Goal: Information Seeking & Learning: Learn about a topic

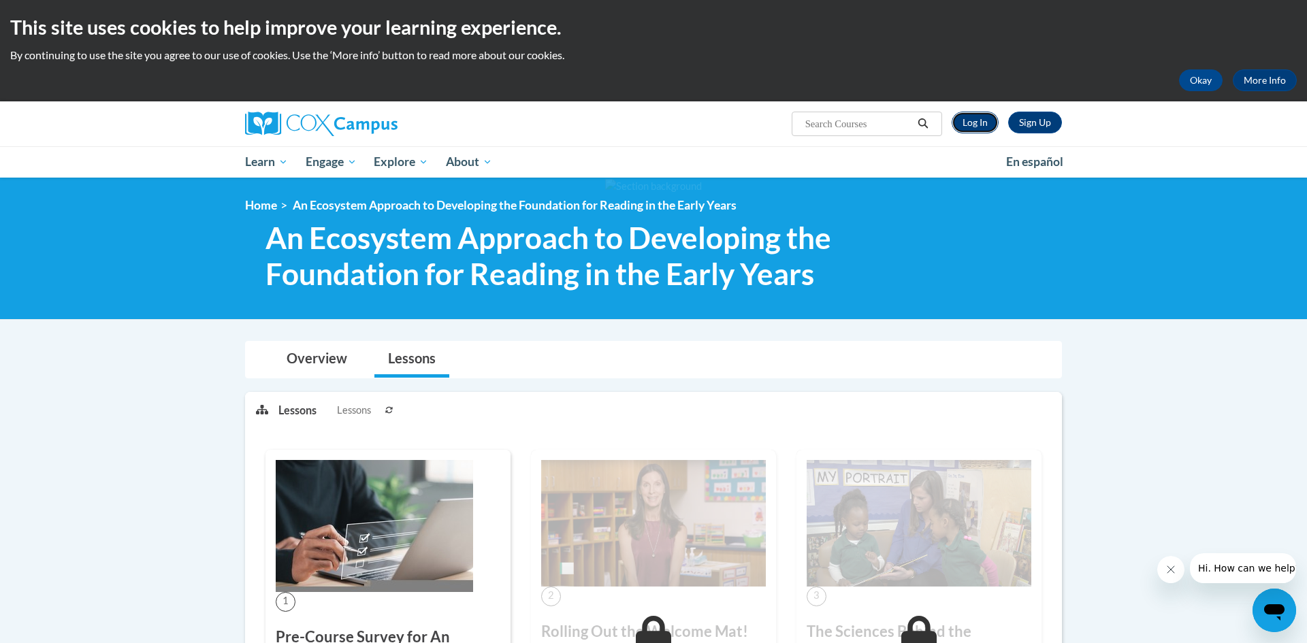
click at [983, 127] on link "Log In" at bounding box center [974, 123] width 47 height 22
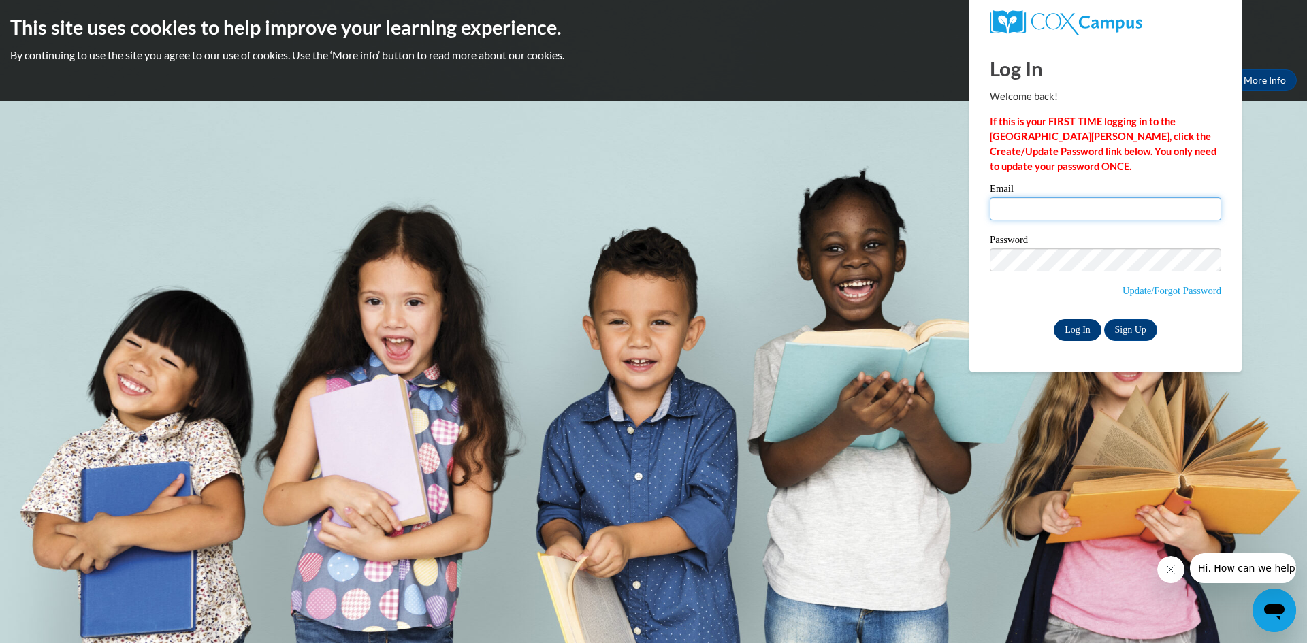
type input "mrunnels@toledochristian.com"
click at [1086, 333] on input "Log In" at bounding box center [1078, 330] width 48 height 22
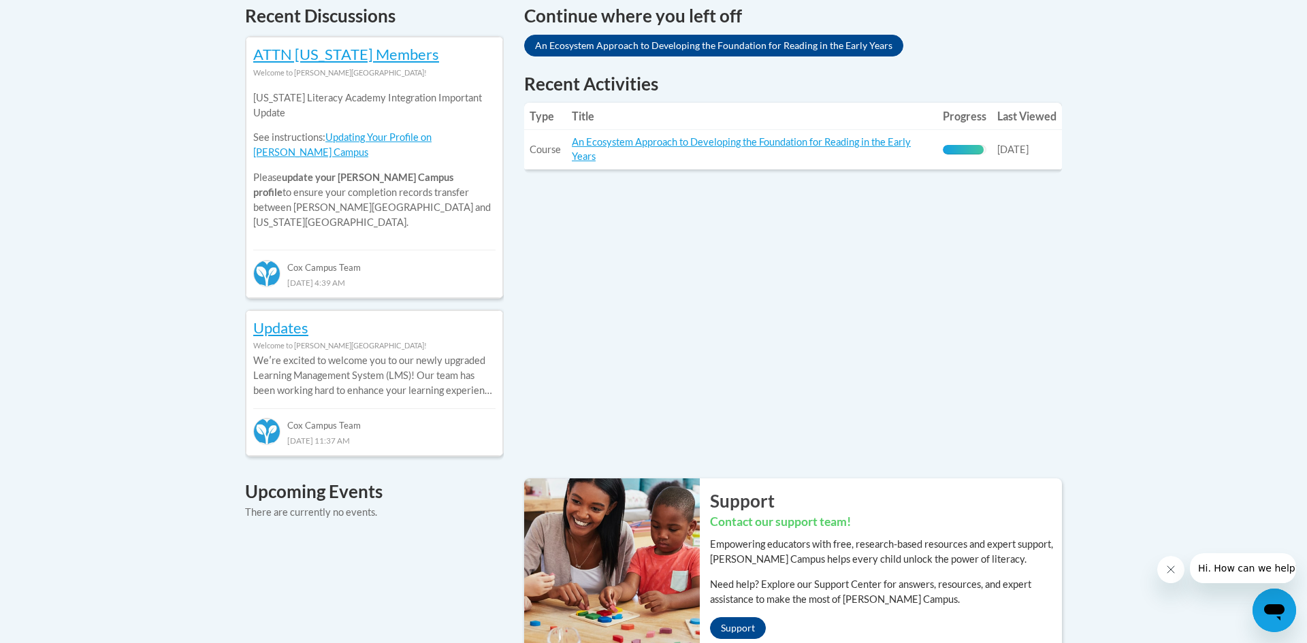
scroll to position [599, 0]
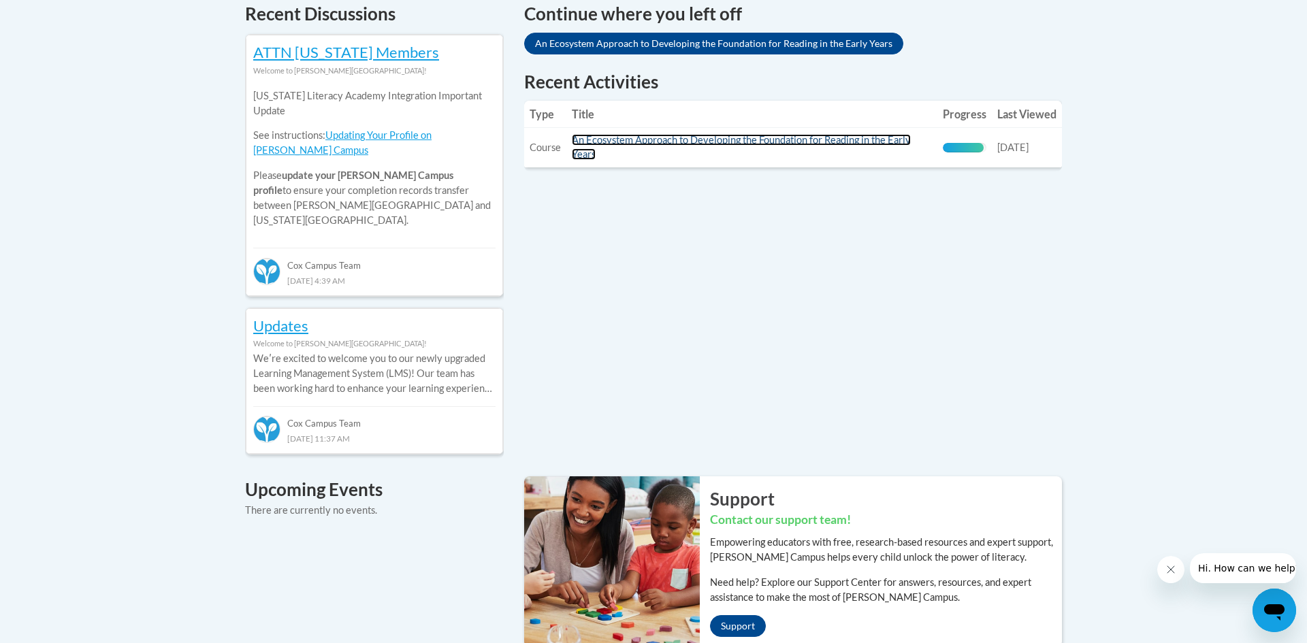
click at [715, 139] on link "An Ecosystem Approach to Developing the Foundation for Reading in the Early Yea…" at bounding box center [741, 147] width 339 height 26
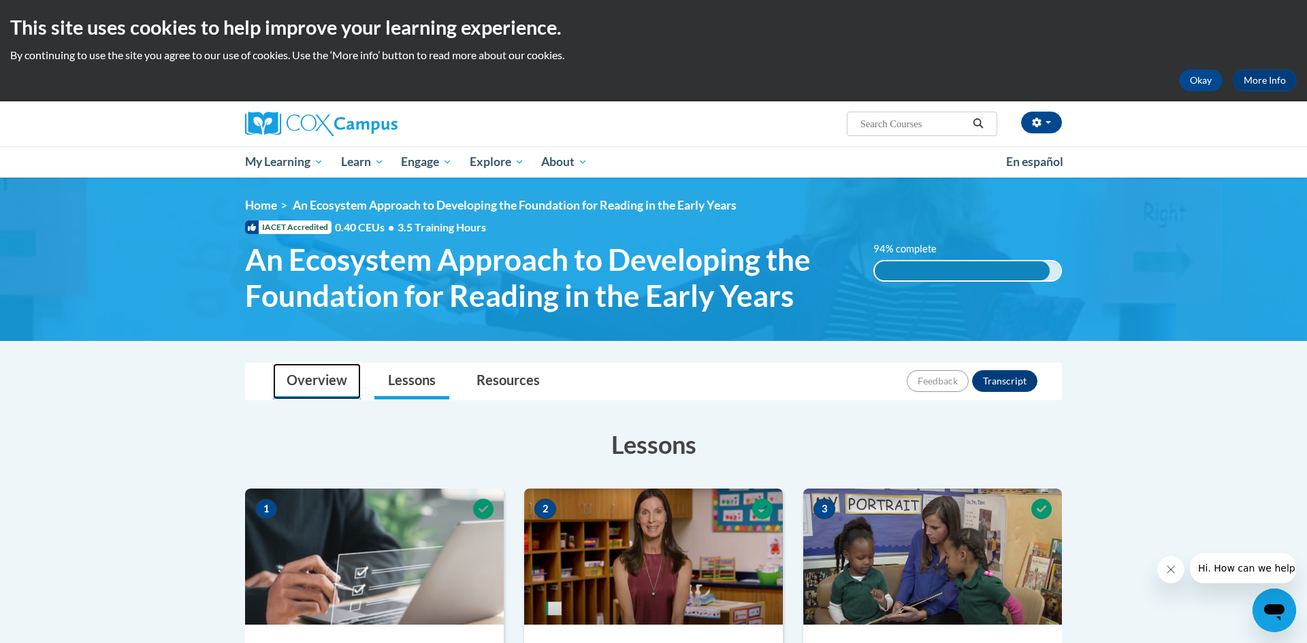
click at [332, 380] on link "Overview" at bounding box center [317, 381] width 88 height 36
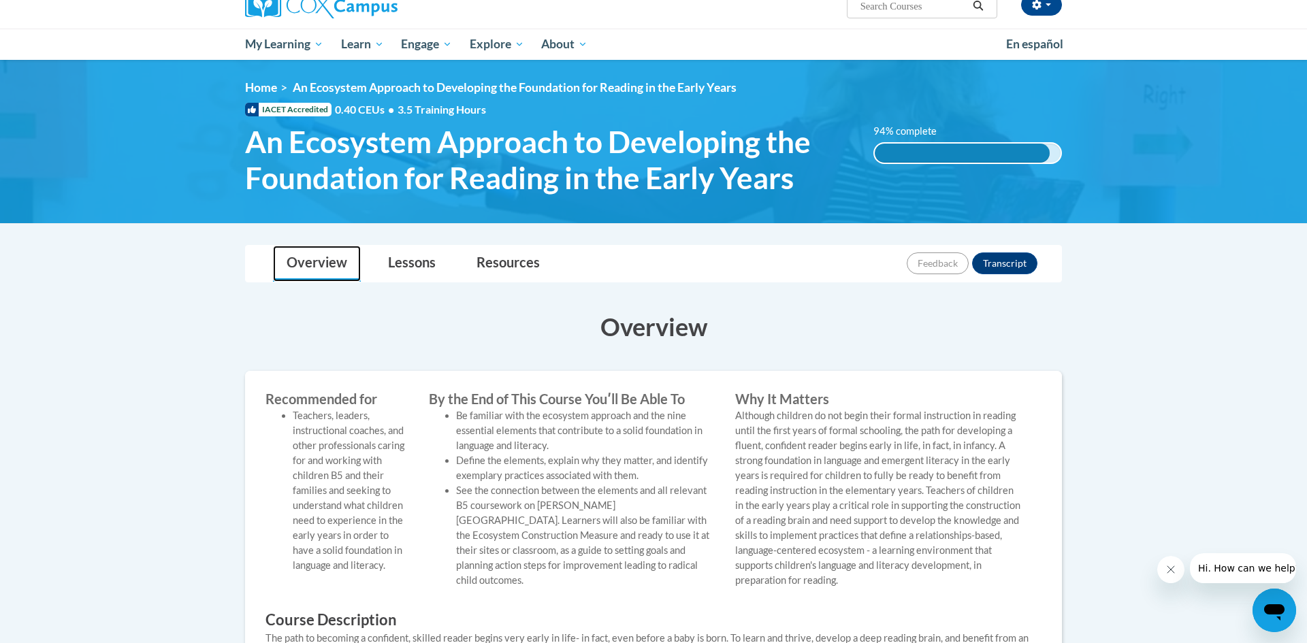
scroll to position [115, 0]
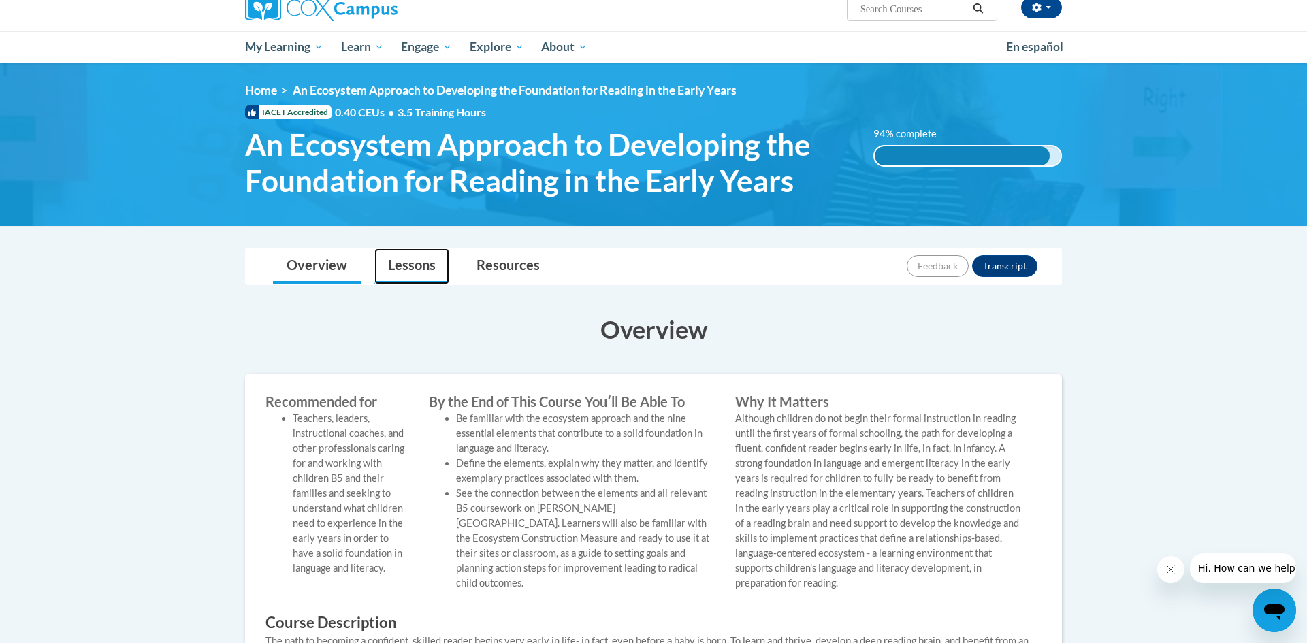
click at [425, 267] on link "Lessons" at bounding box center [411, 266] width 75 height 36
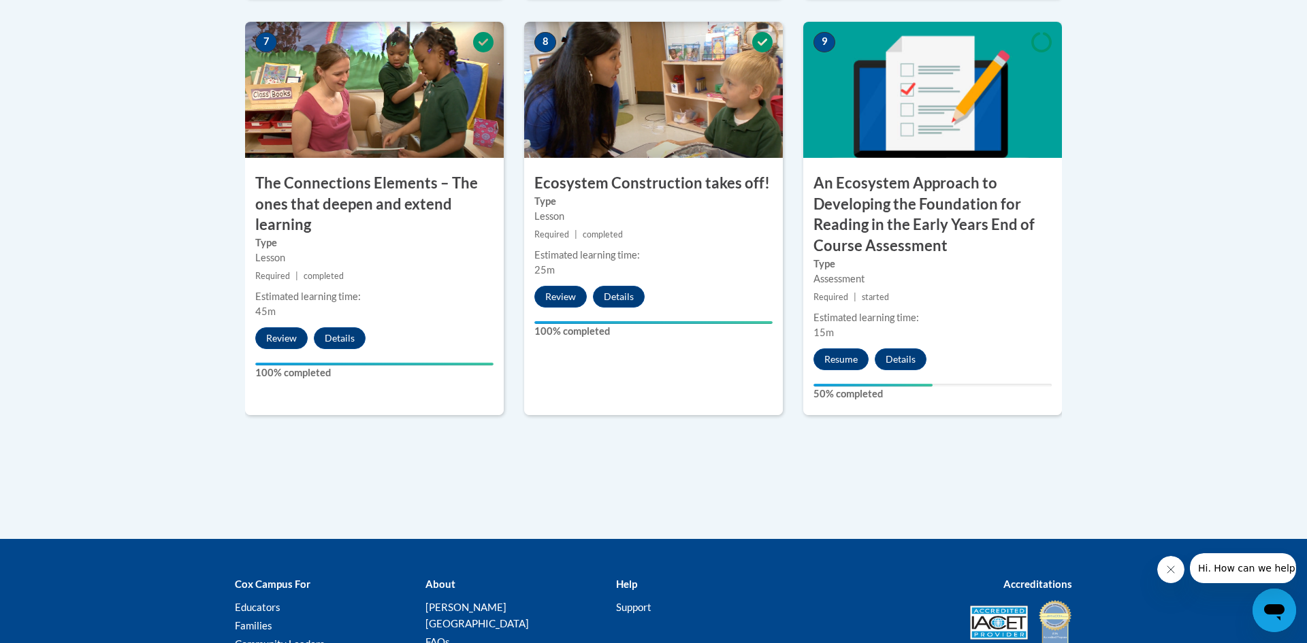
scroll to position [1226, 0]
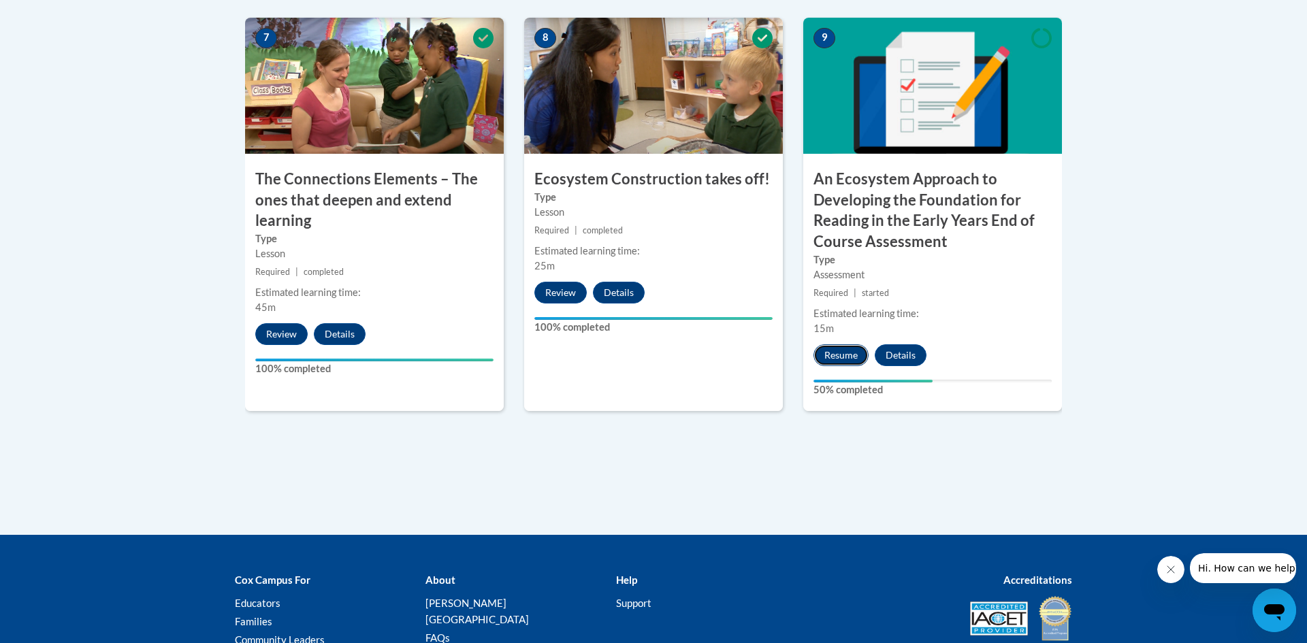
click at [833, 350] on button "Resume" at bounding box center [840, 355] width 55 height 22
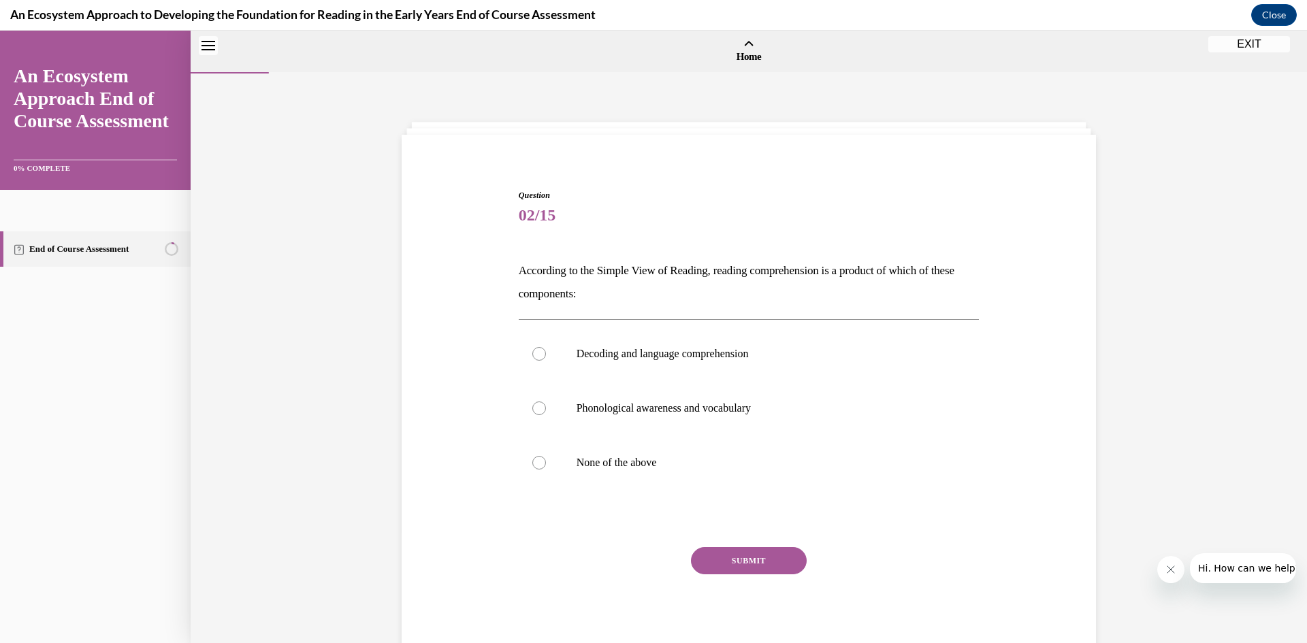
scroll to position [42, 0]
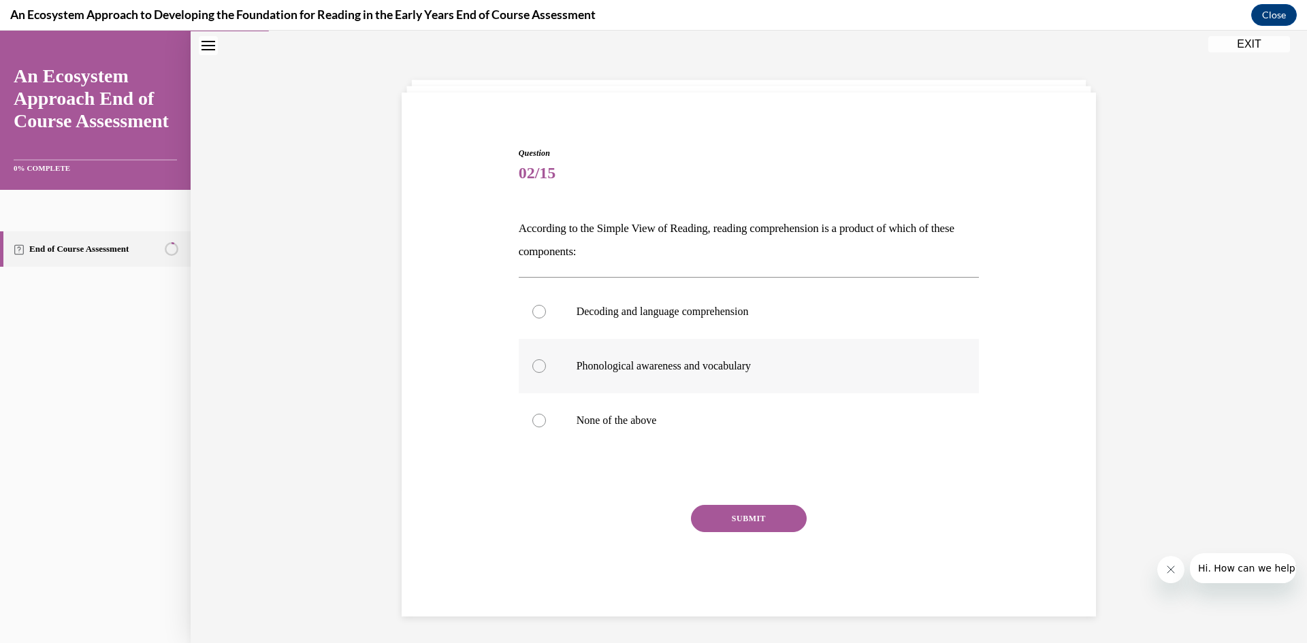
click at [551, 361] on label "Phonological awareness and vocabulary" at bounding box center [749, 366] width 461 height 54
click at [546, 361] on input "Phonological awareness and vocabulary" at bounding box center [539, 366] width 14 height 14
radio input "true"
click at [780, 509] on button "SUBMIT" at bounding box center [749, 518] width 116 height 27
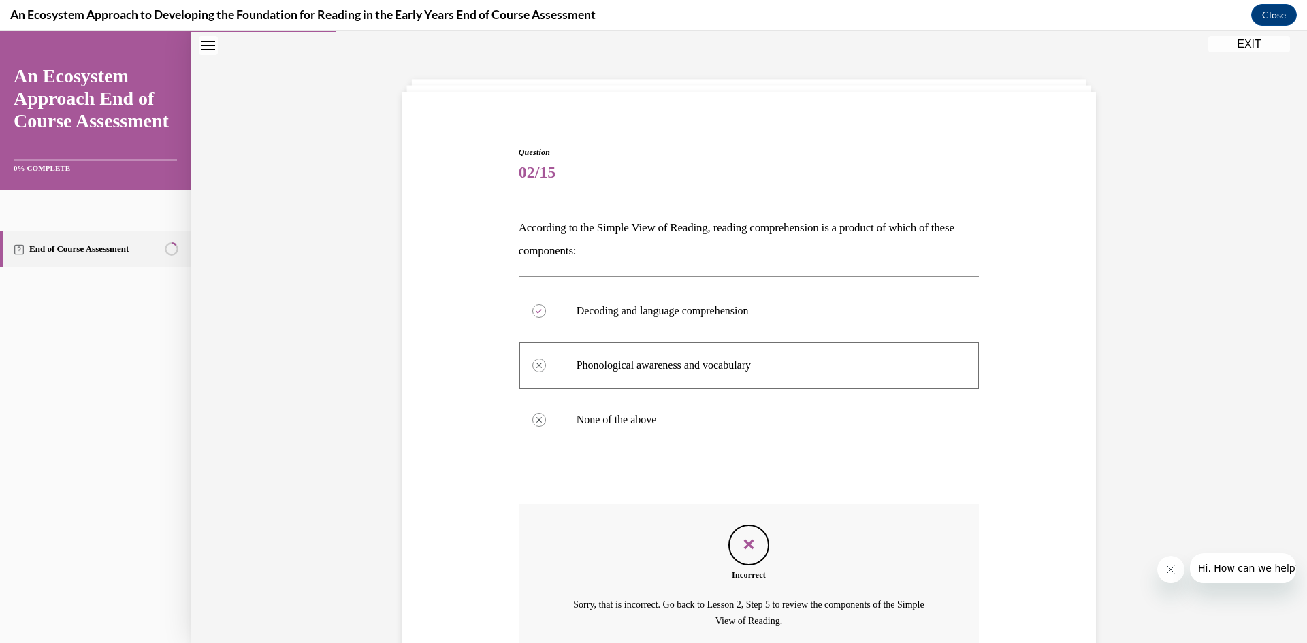
scroll to position [169, 0]
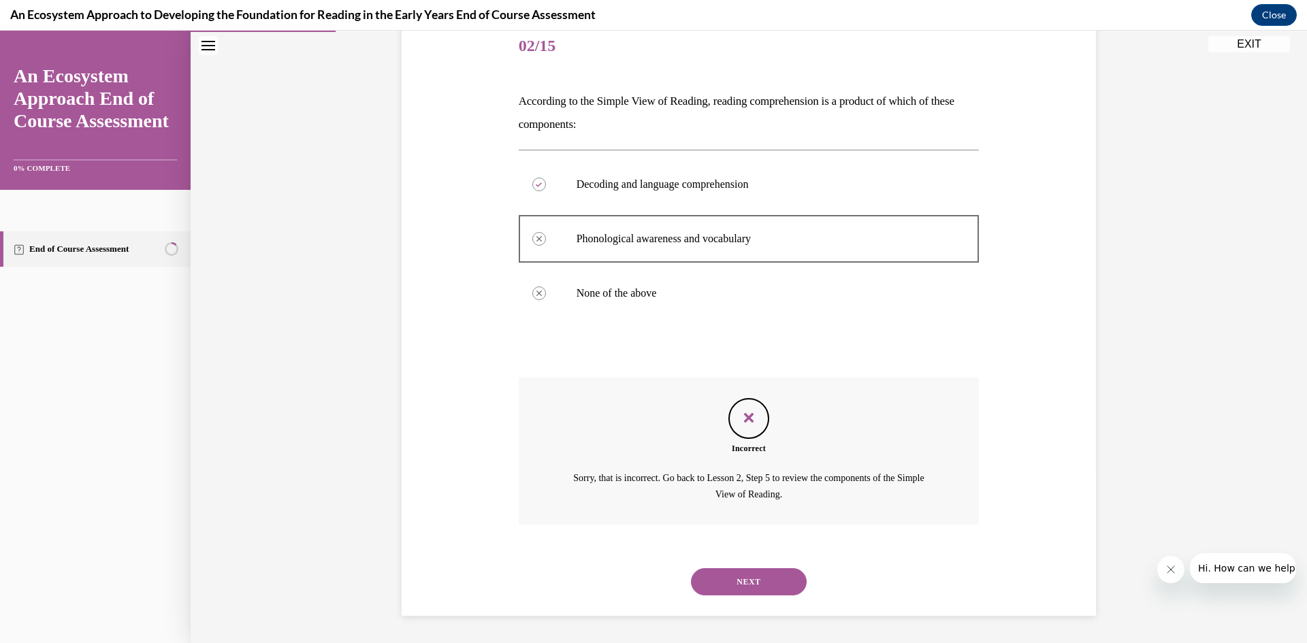
click at [762, 583] on button "NEXT" at bounding box center [749, 581] width 116 height 27
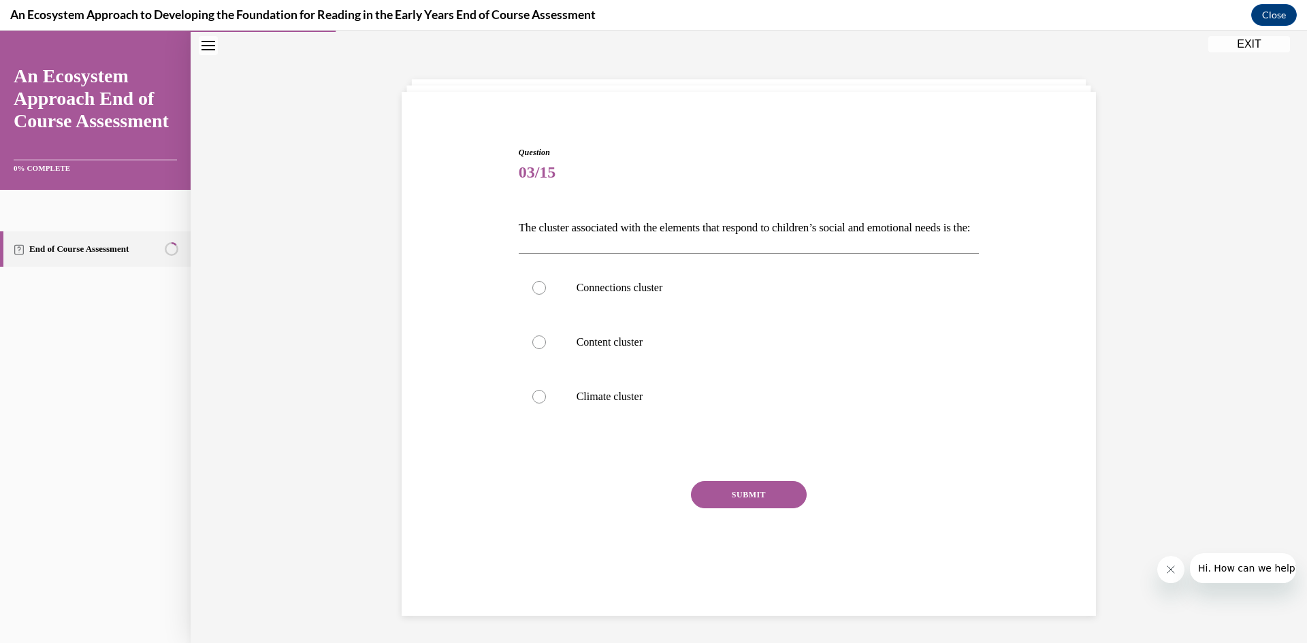
scroll to position [43, 0]
click at [542, 295] on div at bounding box center [539, 288] width 14 height 14
click at [542, 295] on input "Connections cluster" at bounding box center [539, 288] width 14 height 14
radio input "true"
click at [721, 508] on button "SUBMIT" at bounding box center [749, 494] width 116 height 27
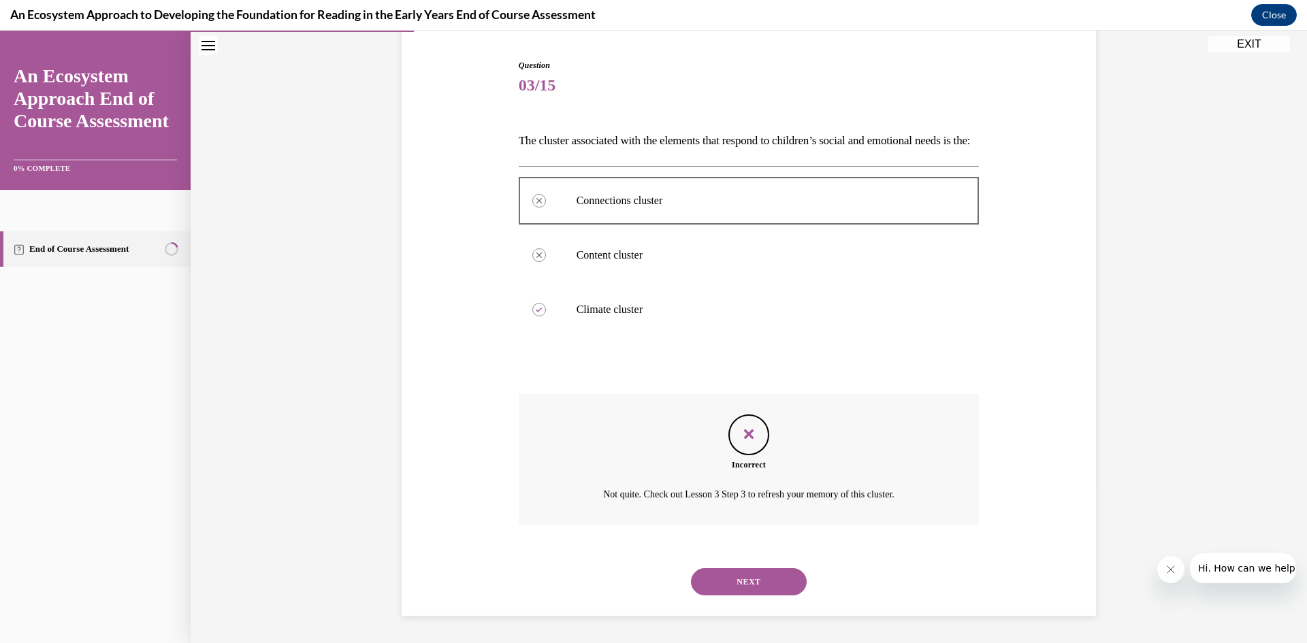
scroll to position [153, 0]
click at [750, 579] on button "NEXT" at bounding box center [749, 581] width 116 height 27
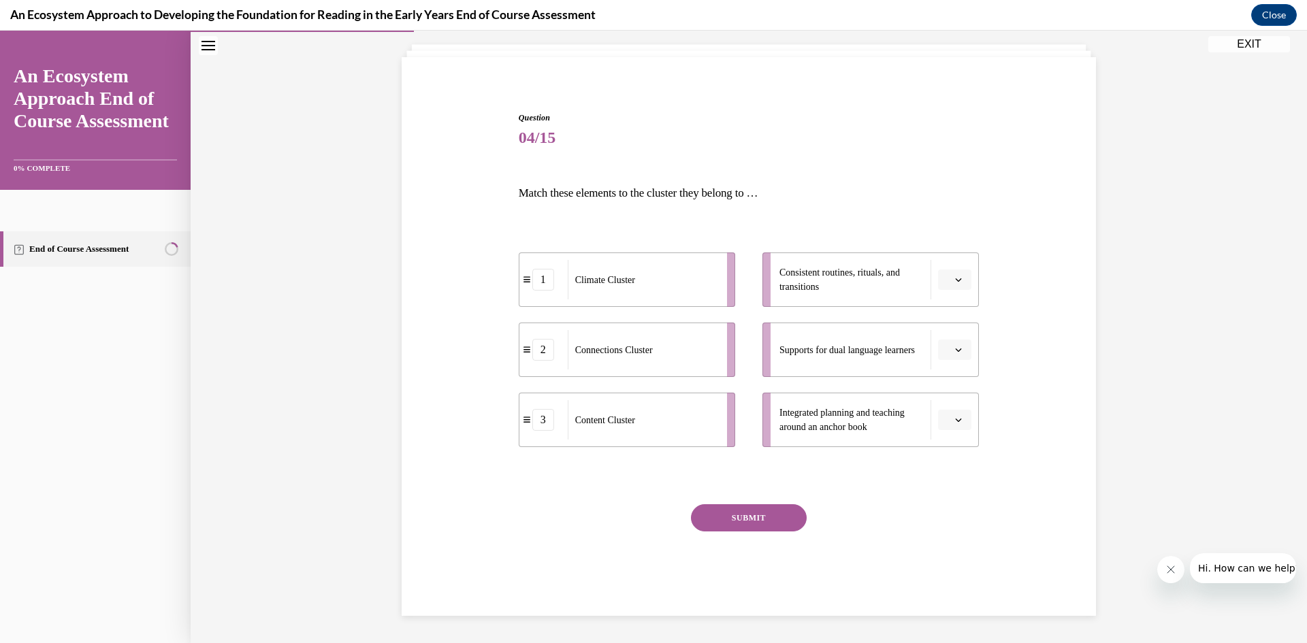
scroll to position [78, 0]
drag, startPoint x: 870, startPoint y: 348, endPoint x: 800, endPoint y: 344, distance: 69.6
click at [800, 344] on span "Supports for dual language learners" at bounding box center [846, 350] width 135 height 14
click at [964, 350] on button "button" at bounding box center [954, 350] width 33 height 20
click at [958, 434] on div "2" at bounding box center [953, 434] width 34 height 27
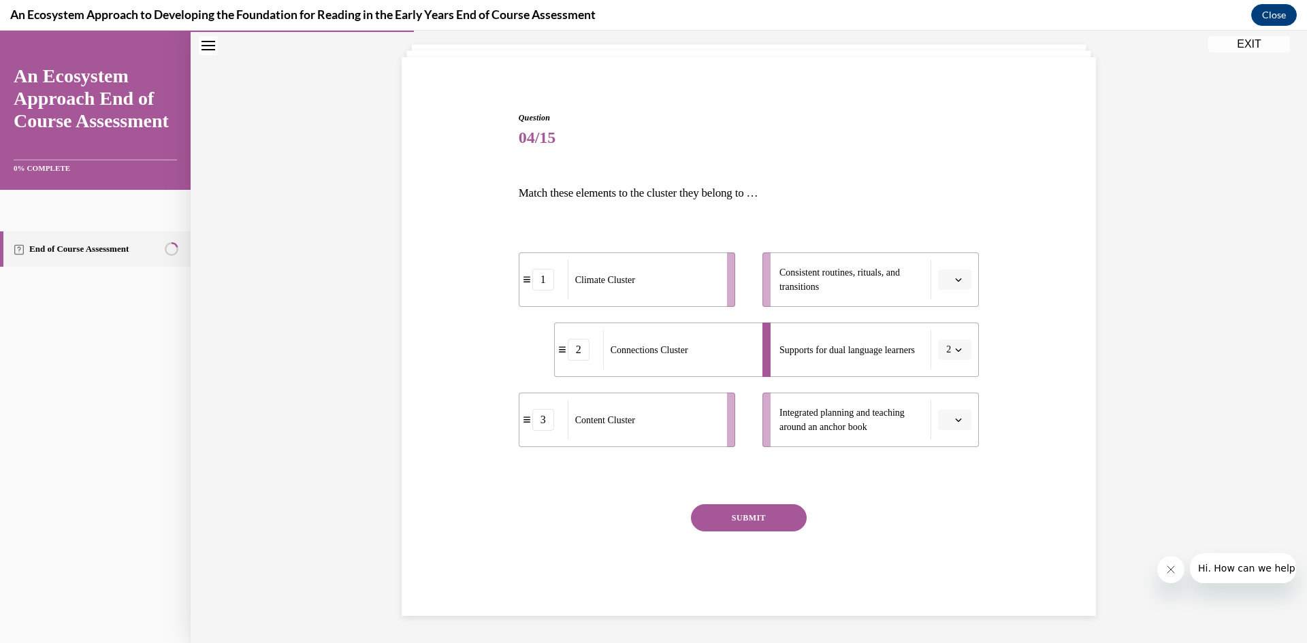
click at [962, 422] on icon "button" at bounding box center [958, 420] width 7 height 7
click at [954, 529] on div "3" at bounding box center [953, 532] width 34 height 27
click at [962, 282] on span "button" at bounding box center [958, 280] width 10 height 10
click at [958, 339] on div "1" at bounding box center [953, 337] width 34 height 27
click at [743, 512] on button "SUBMIT" at bounding box center [749, 517] width 116 height 27
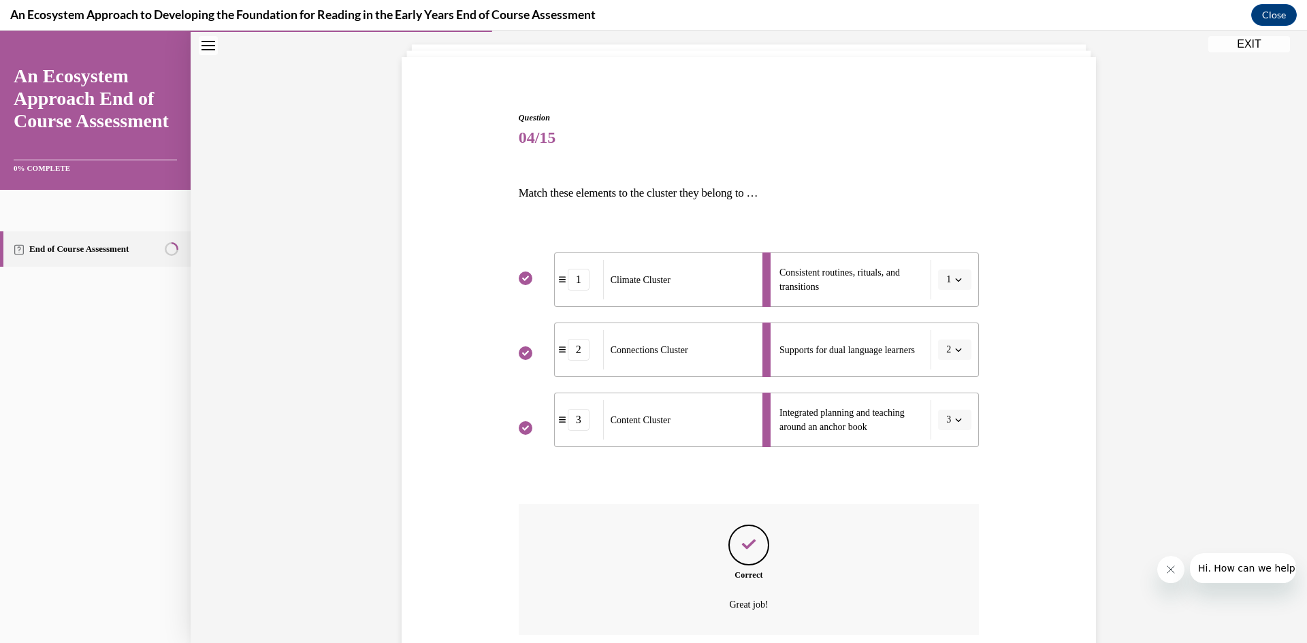
scroll to position [188, 0]
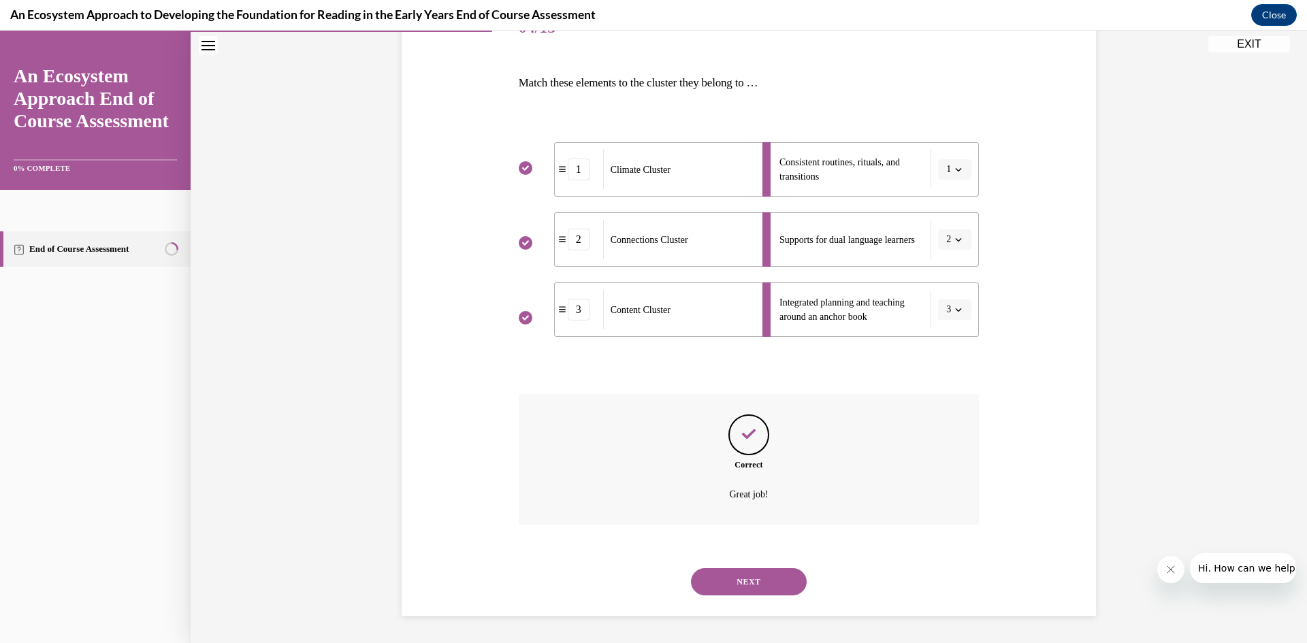
click at [755, 577] on button "NEXT" at bounding box center [749, 581] width 116 height 27
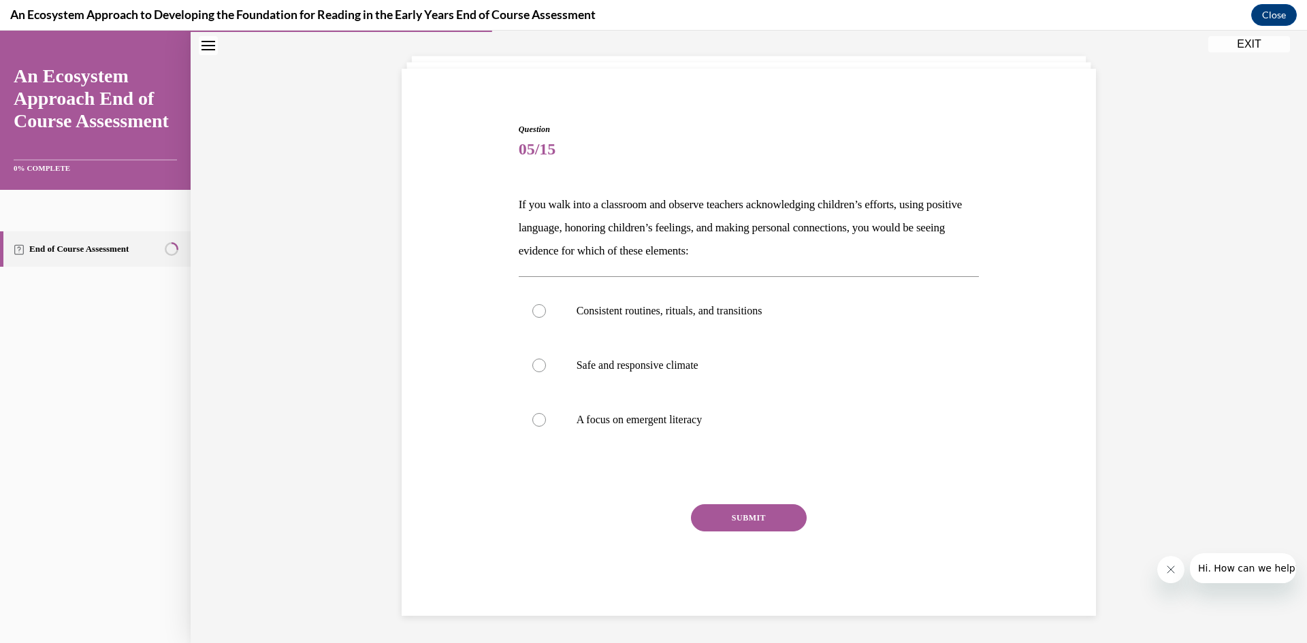
scroll to position [66, 0]
click at [641, 372] on label "Safe and responsive climate" at bounding box center [749, 365] width 461 height 54
click at [546, 372] on input "Safe and responsive climate" at bounding box center [539, 366] width 14 height 14
radio input "true"
click at [774, 522] on button "SUBMIT" at bounding box center [749, 517] width 116 height 27
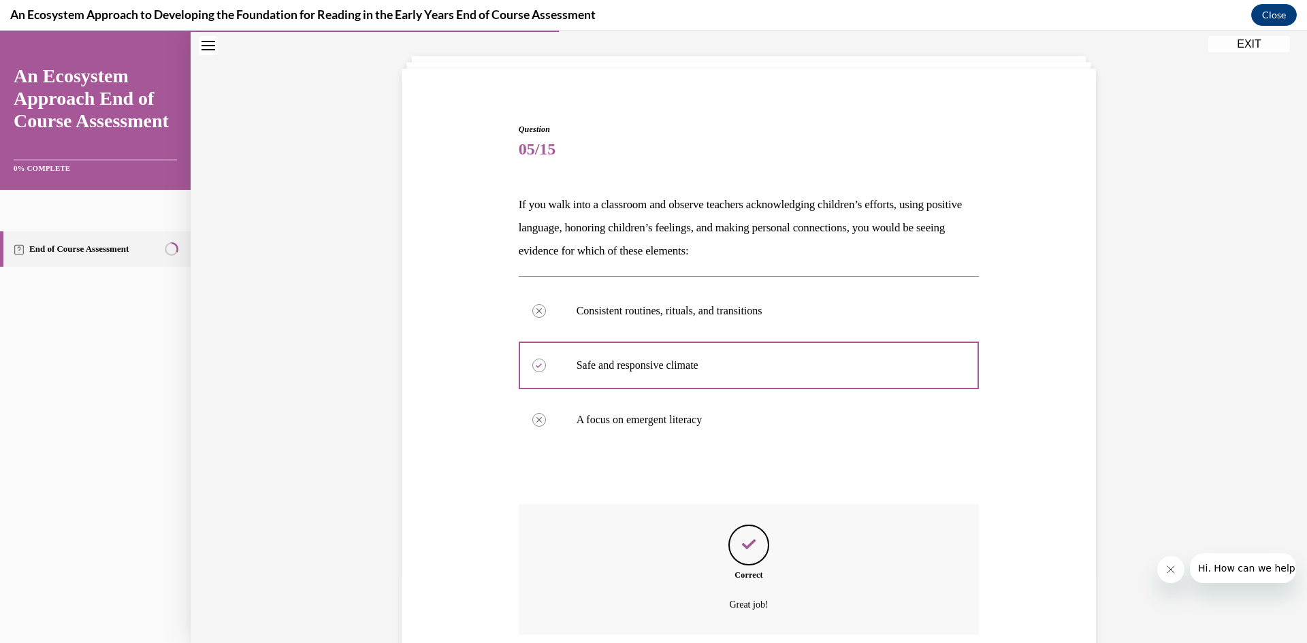
scroll to position [176, 0]
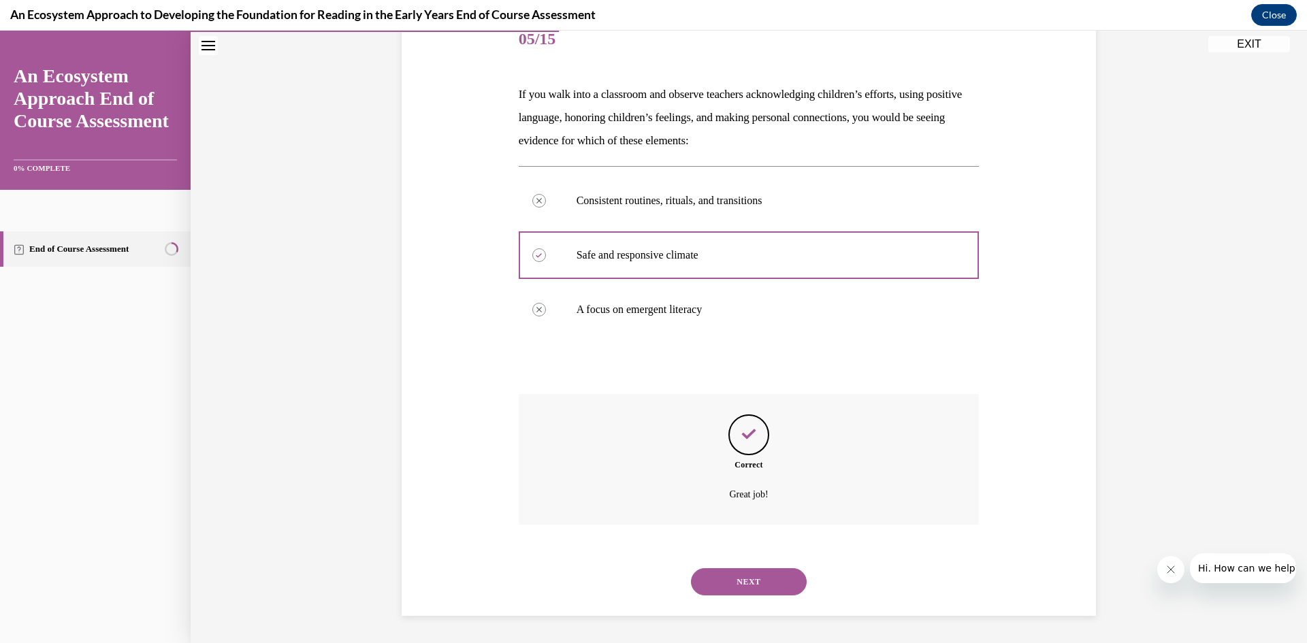
click at [750, 580] on button "NEXT" at bounding box center [749, 581] width 116 height 27
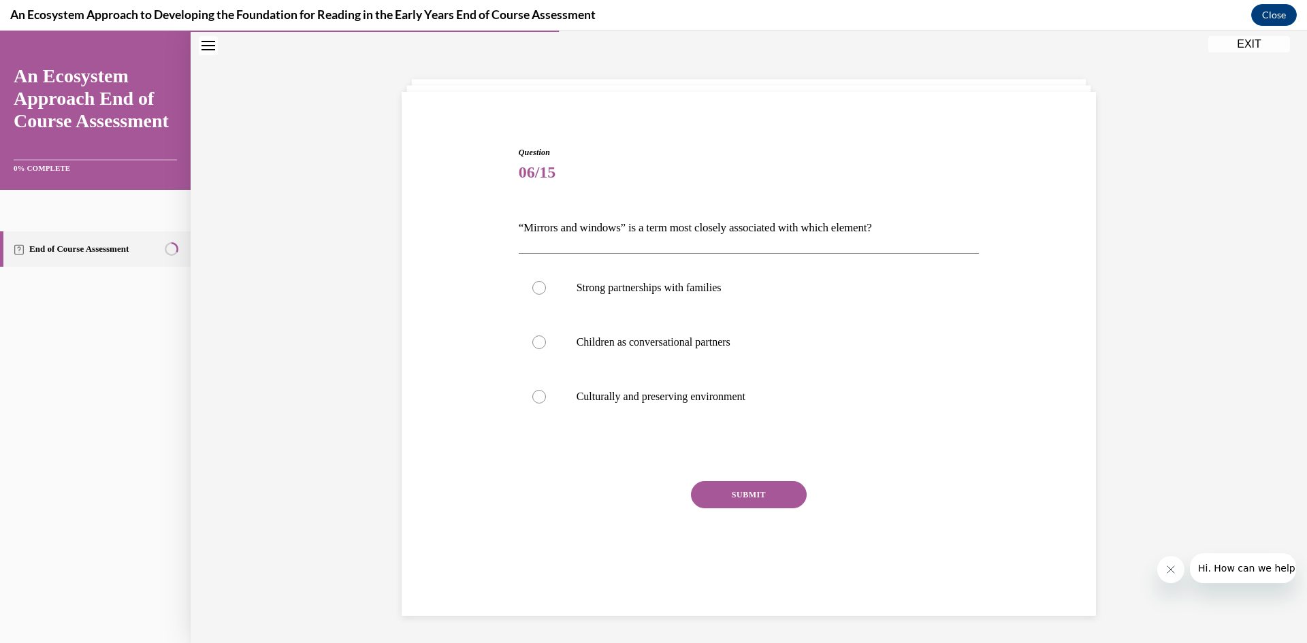
scroll to position [43, 0]
click at [781, 402] on p "Culturally and preserving environment" at bounding box center [760, 397] width 369 height 14
click at [546, 402] on input "Culturally and preserving environment" at bounding box center [539, 397] width 14 height 14
radio input "true"
click at [758, 489] on button "SUBMIT" at bounding box center [749, 494] width 116 height 27
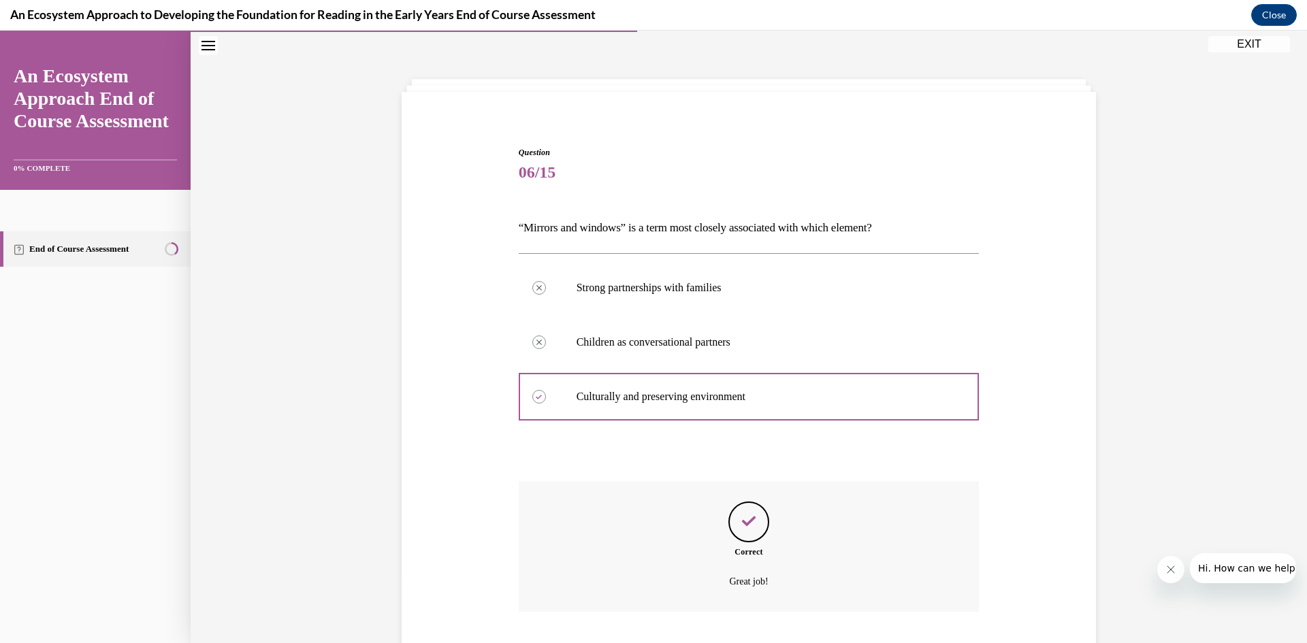
scroll to position [130, 0]
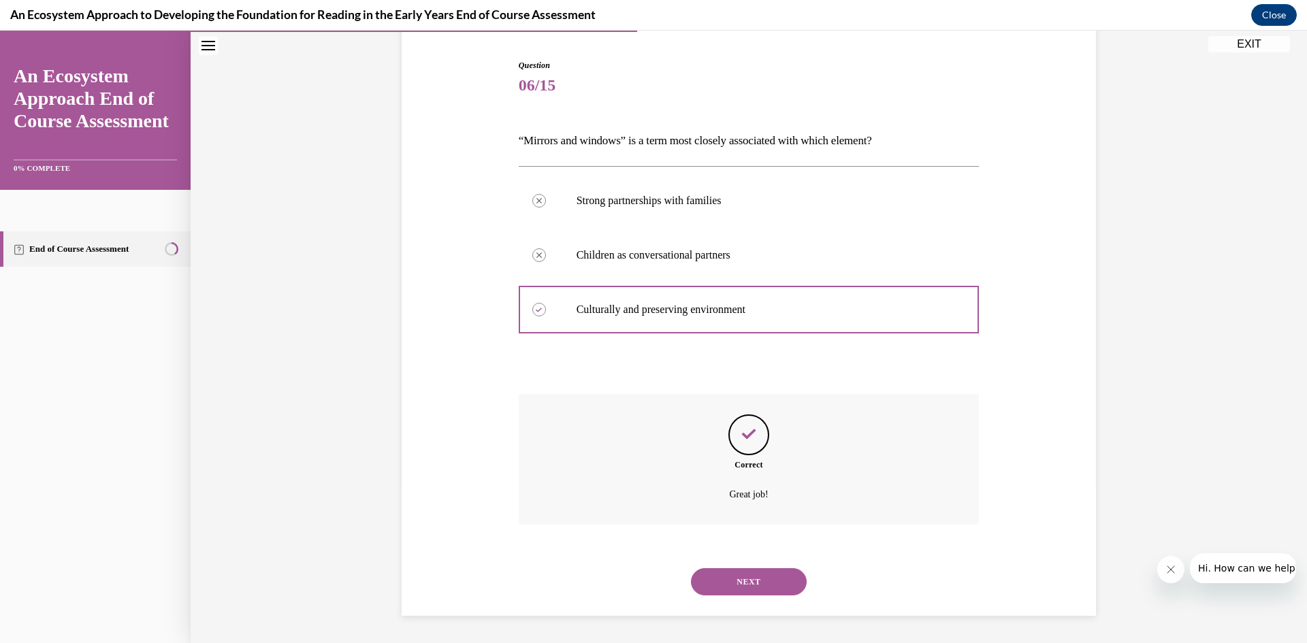
click at [753, 574] on button "NEXT" at bounding box center [749, 581] width 116 height 27
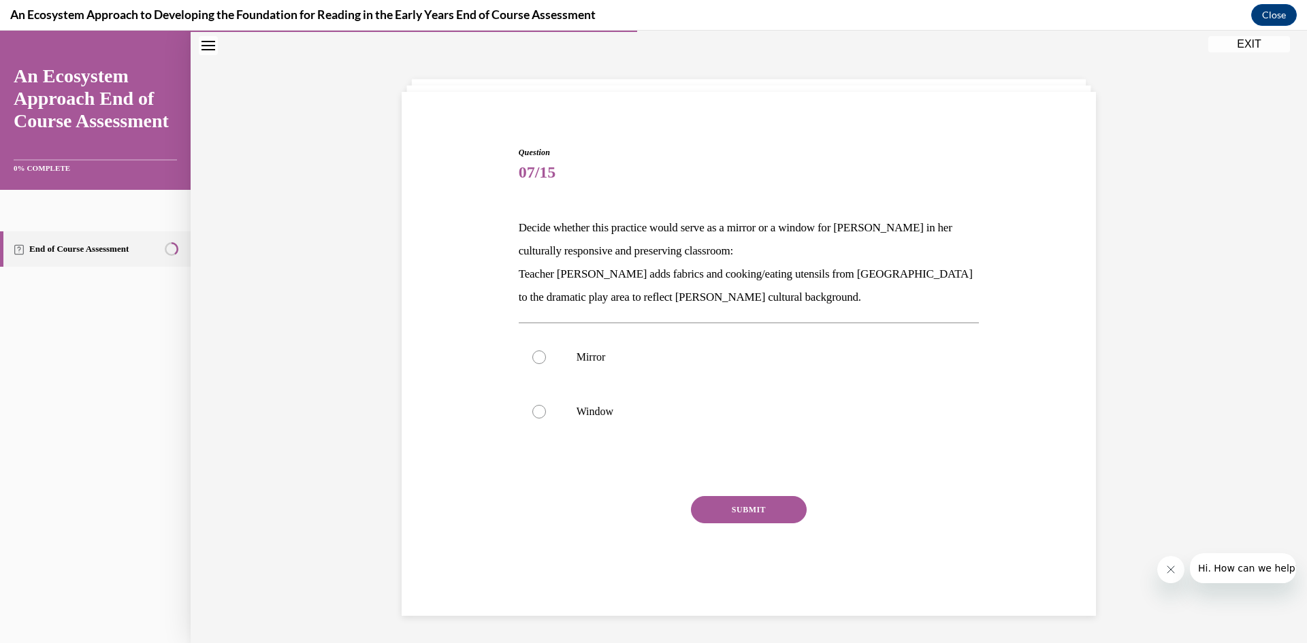
scroll to position [43, 0]
click at [711, 355] on p "Mirror" at bounding box center [760, 357] width 369 height 14
click at [546, 355] on input "Mirror" at bounding box center [539, 357] width 14 height 14
radio input "true"
click at [737, 520] on button "SUBMIT" at bounding box center [749, 509] width 116 height 27
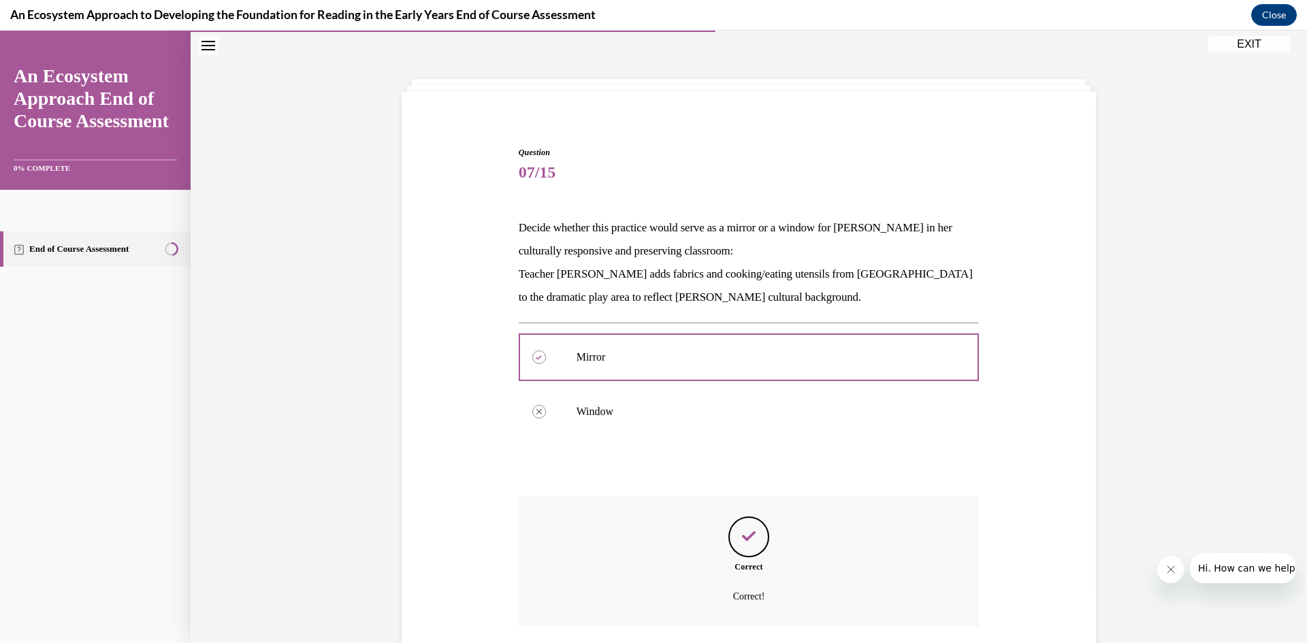
scroll to position [145, 0]
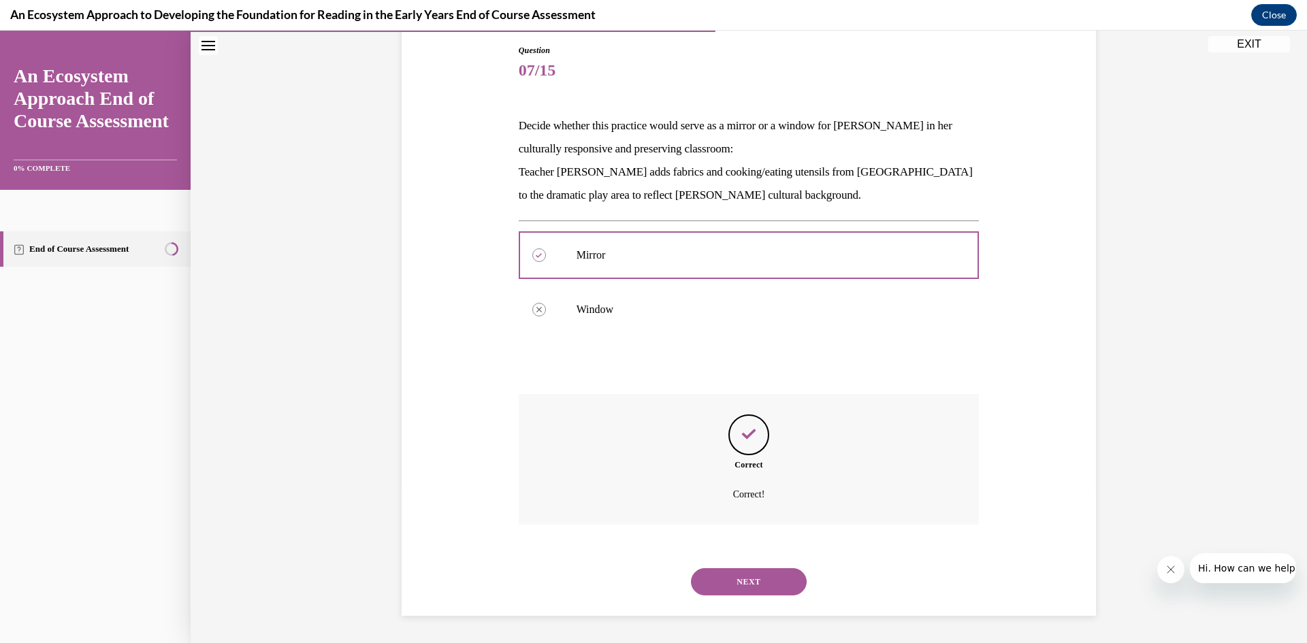
click at [739, 585] on button "NEXT" at bounding box center [749, 581] width 116 height 27
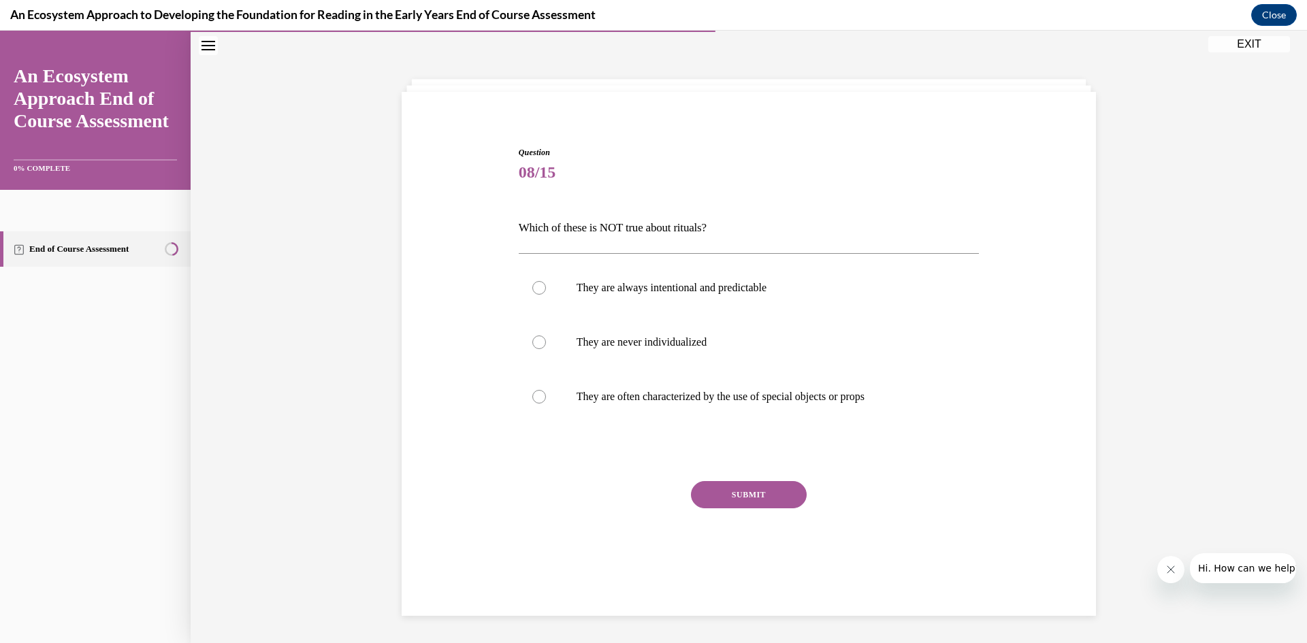
scroll to position [43, 0]
click at [547, 343] on label "They are never individualized" at bounding box center [749, 342] width 461 height 54
click at [546, 343] on input "They are never individualized" at bounding box center [539, 343] width 14 height 14
radio input "true"
click at [714, 495] on button "SUBMIT" at bounding box center [749, 494] width 116 height 27
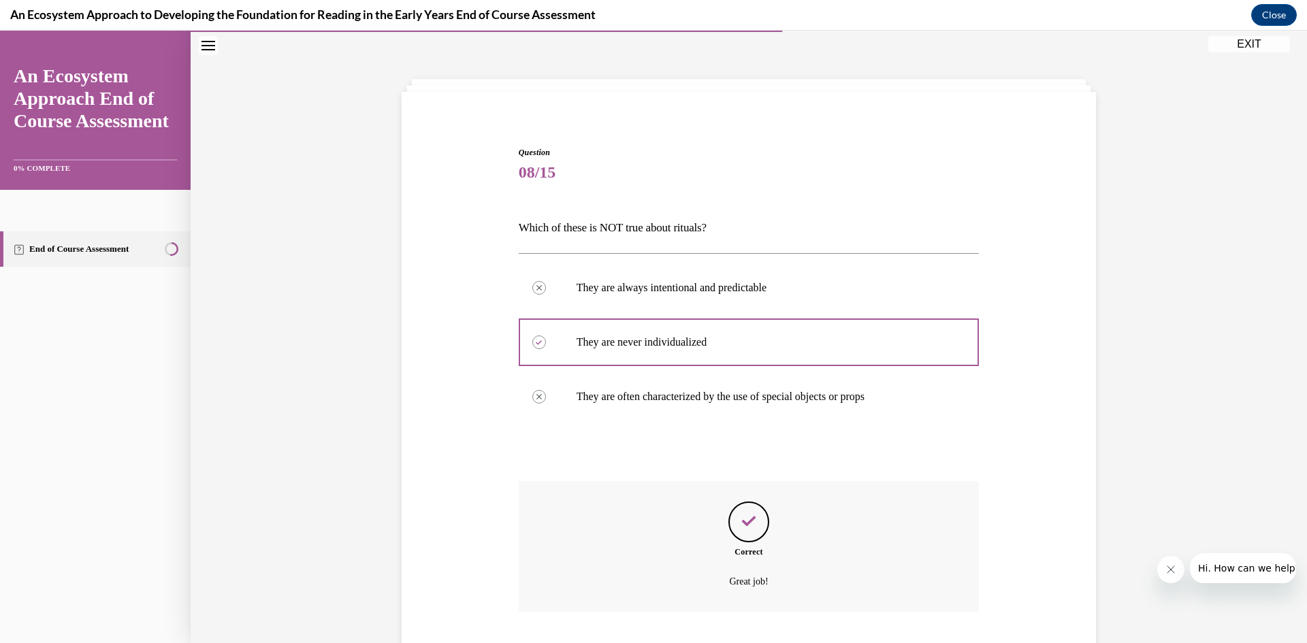
scroll to position [130, 0]
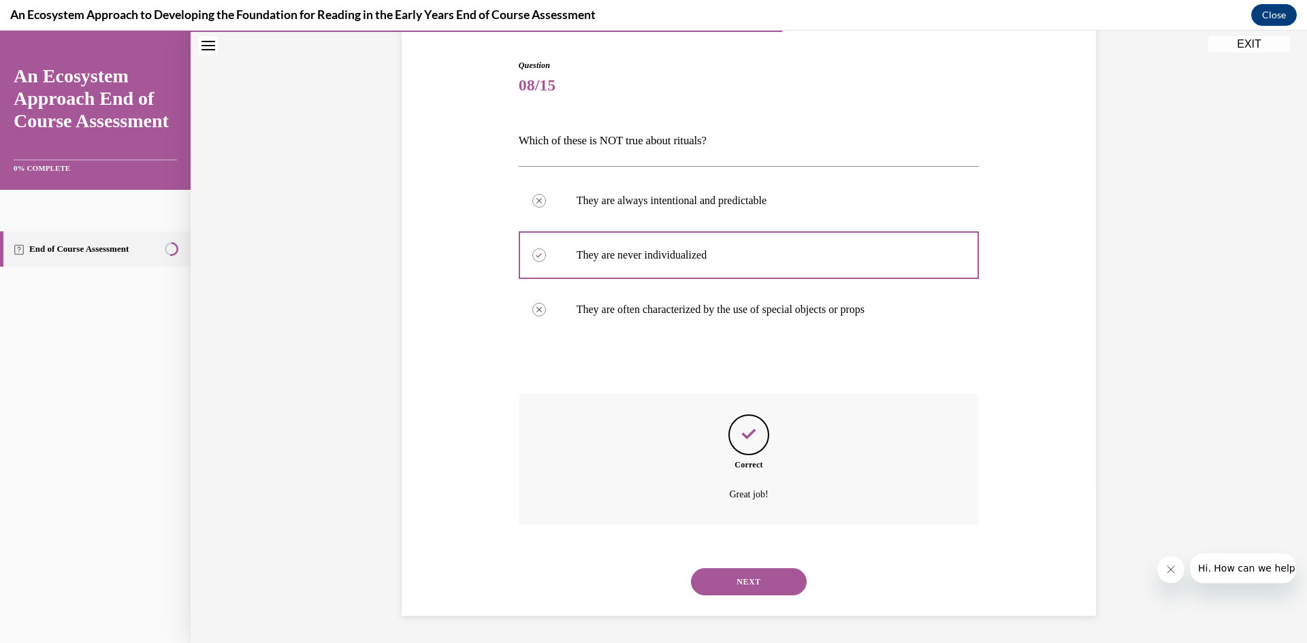
click at [760, 579] on button "NEXT" at bounding box center [749, 581] width 116 height 27
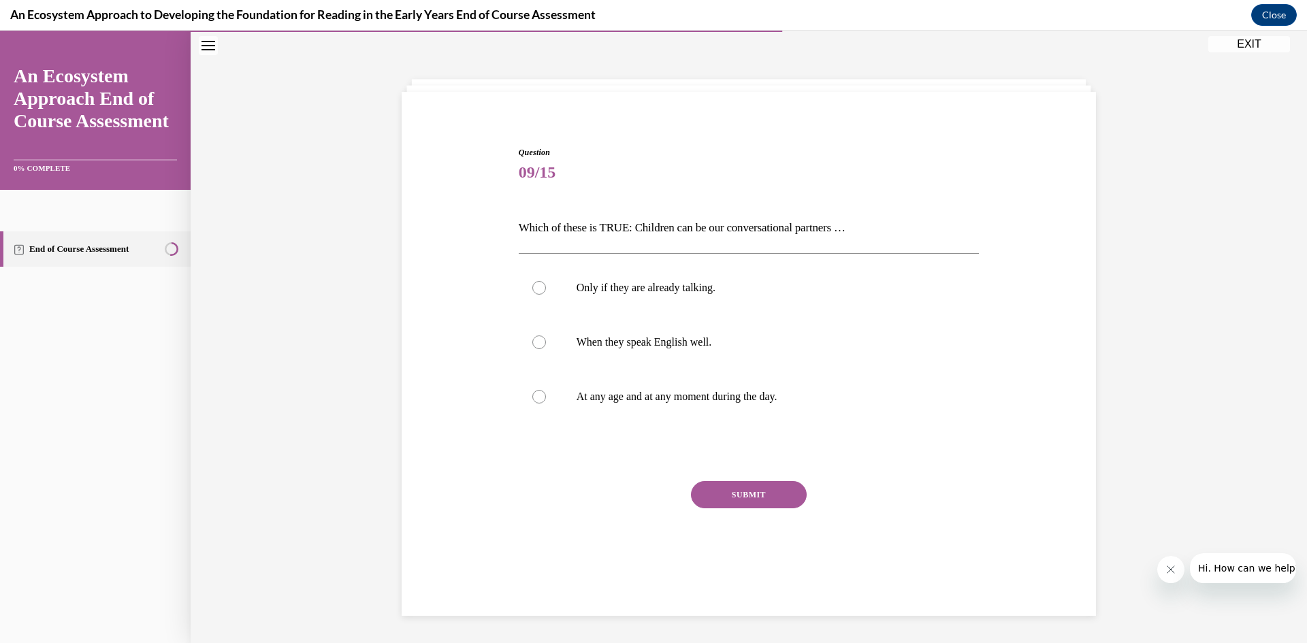
scroll to position [43, 0]
click at [540, 403] on div at bounding box center [539, 397] width 14 height 14
click at [540, 403] on input "At any age and at any moment during the day." at bounding box center [539, 397] width 14 height 14
radio input "true"
click at [767, 504] on button "SUBMIT" at bounding box center [749, 494] width 116 height 27
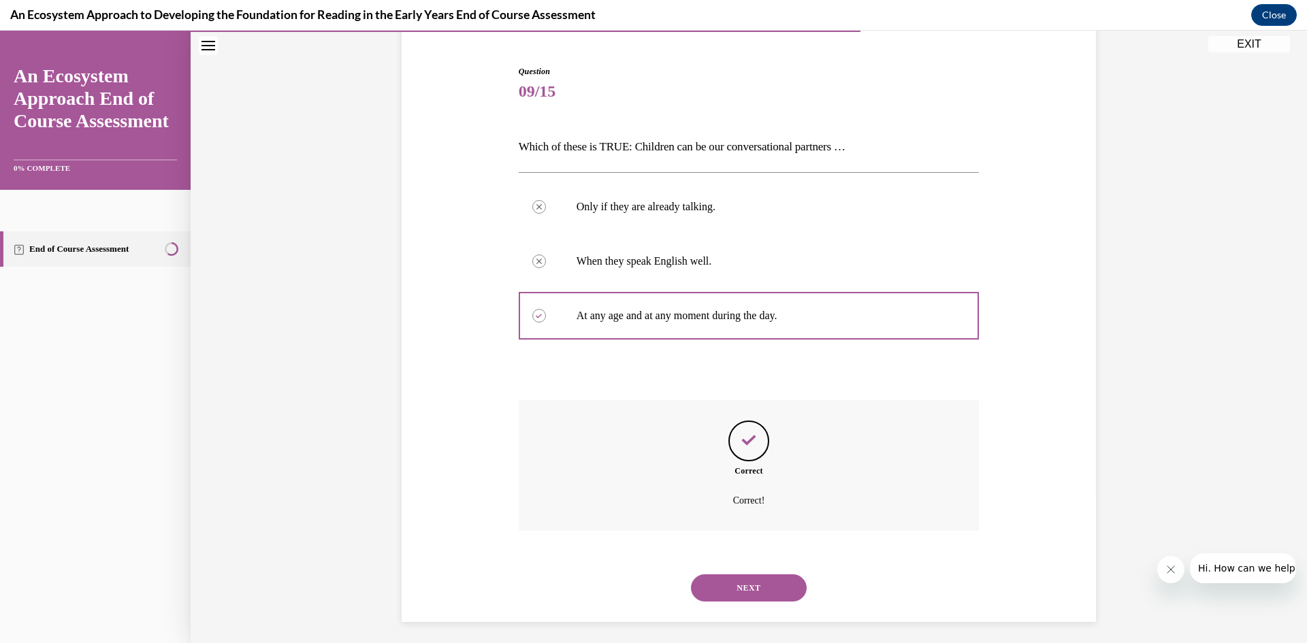
scroll to position [130, 0]
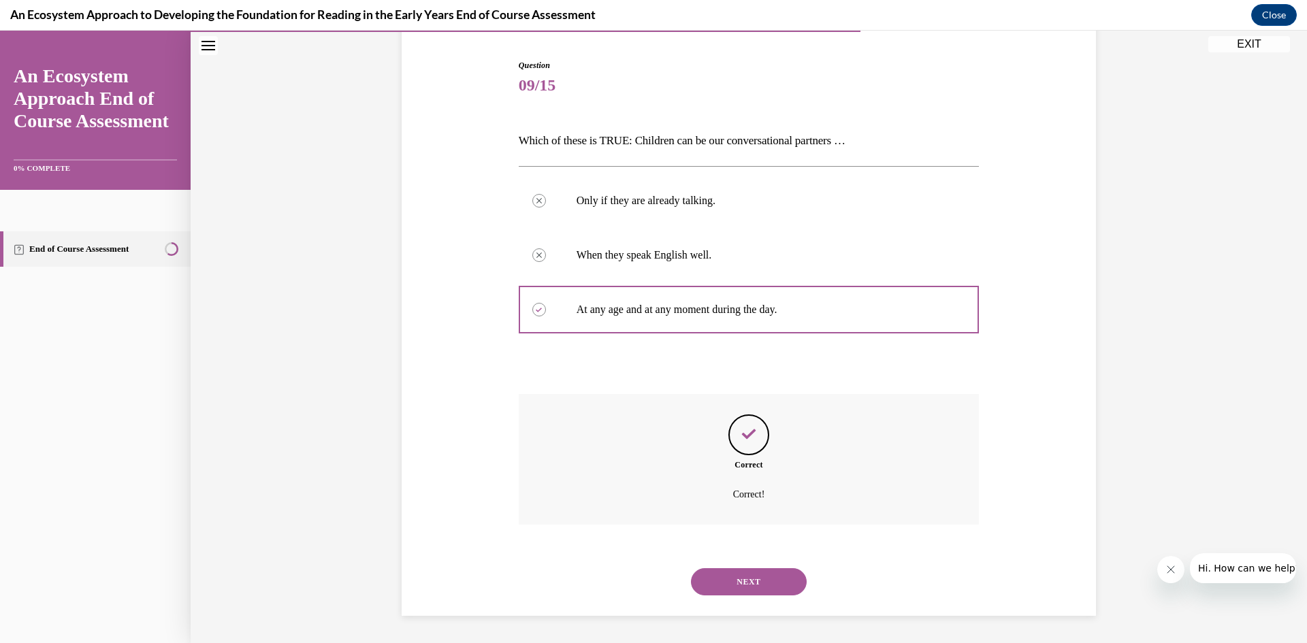
click at [738, 575] on button "NEXT" at bounding box center [749, 581] width 116 height 27
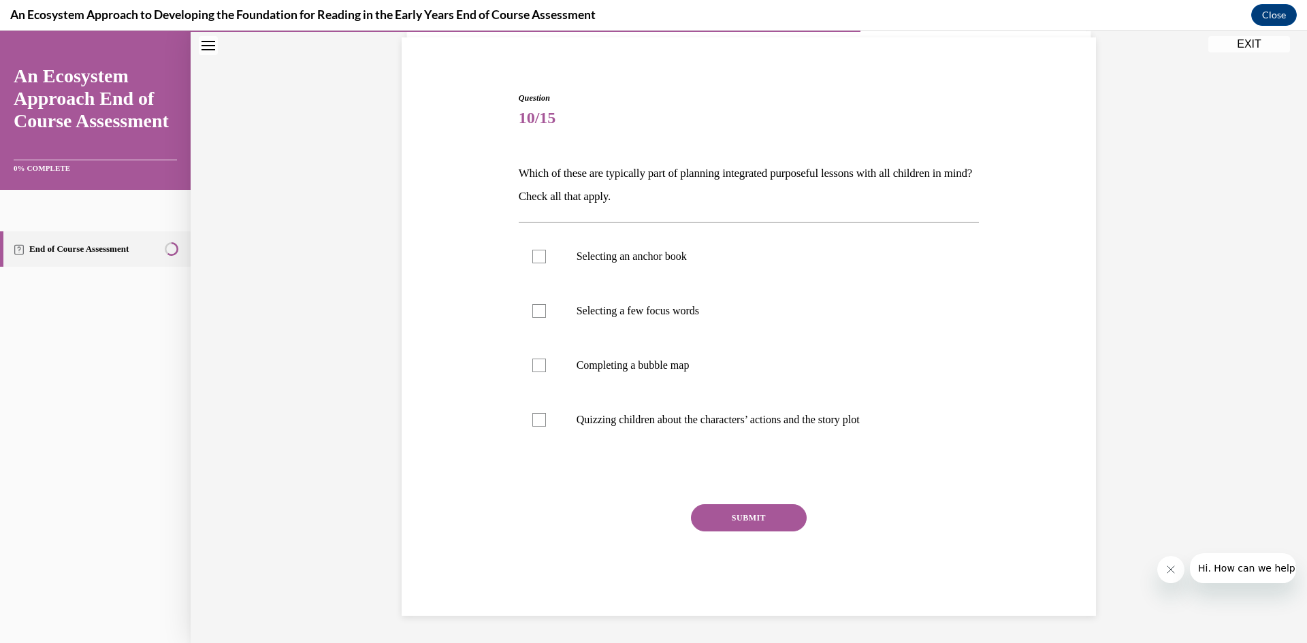
scroll to position [97, 0]
click at [485, 399] on div "Question 10/15 Which of these are typically part of planning integrated purpose…" at bounding box center [748, 333] width 701 height 565
click at [537, 361] on div at bounding box center [539, 366] width 14 height 14
click at [537, 361] on input "Completing a bubble map" at bounding box center [539, 366] width 14 height 14
click at [537, 361] on div at bounding box center [539, 366] width 14 height 14
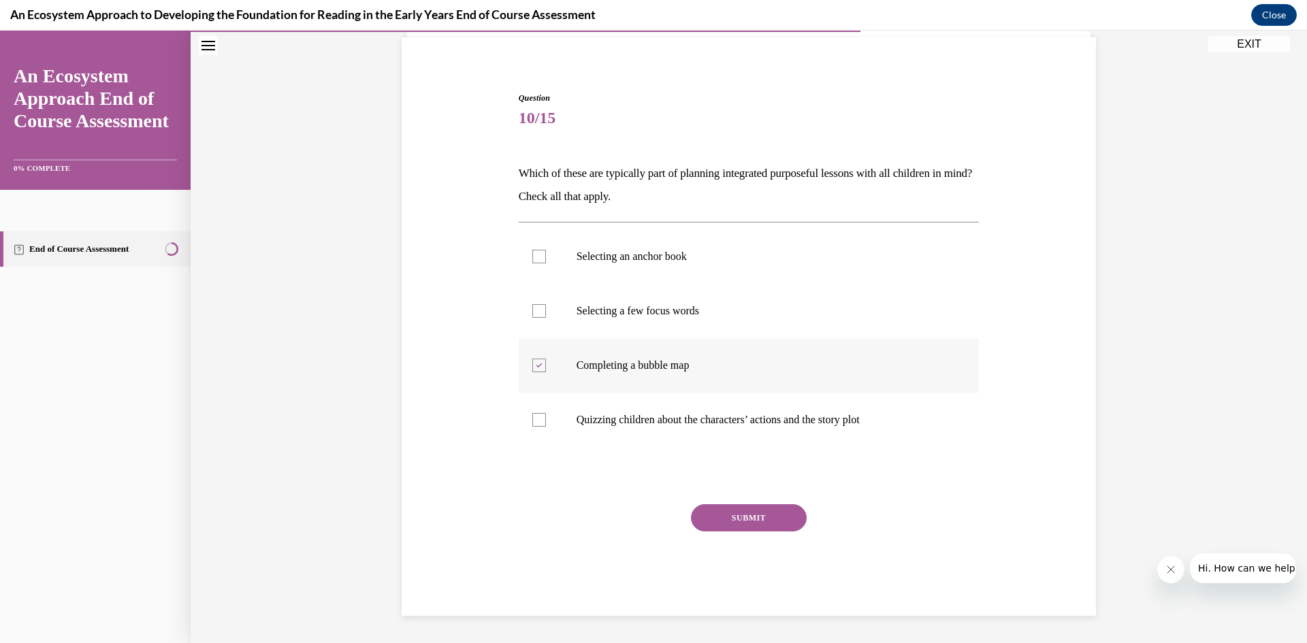
click at [537, 361] on input "Completing a bubble map" at bounding box center [539, 366] width 14 height 14
checkbox input "false"
click at [541, 312] on div at bounding box center [539, 311] width 14 height 14
click at [541, 312] on input "Selecting a few focus words" at bounding box center [539, 311] width 14 height 14
checkbox input "true"
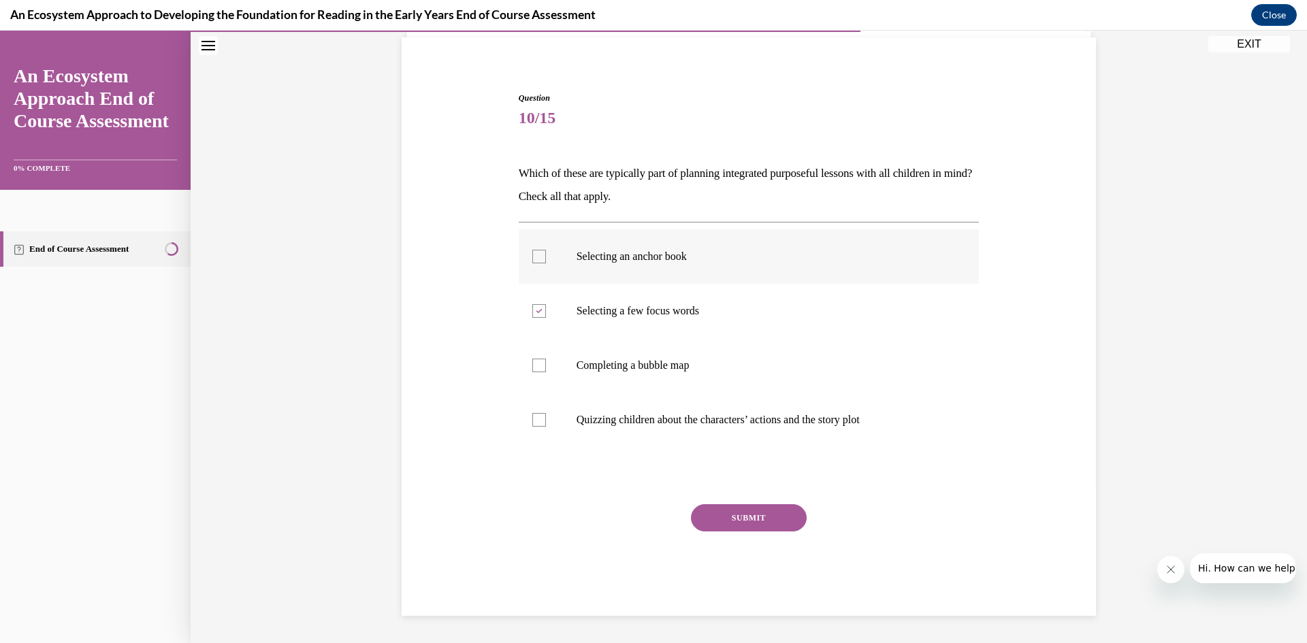
click at [539, 258] on div at bounding box center [539, 257] width 14 height 14
click at [539, 258] on input "Selecting an anchor book" at bounding box center [539, 257] width 14 height 14
checkbox input "true"
click at [540, 369] on div at bounding box center [539, 366] width 14 height 14
click at [540, 369] on input "Completing a bubble map" at bounding box center [539, 366] width 14 height 14
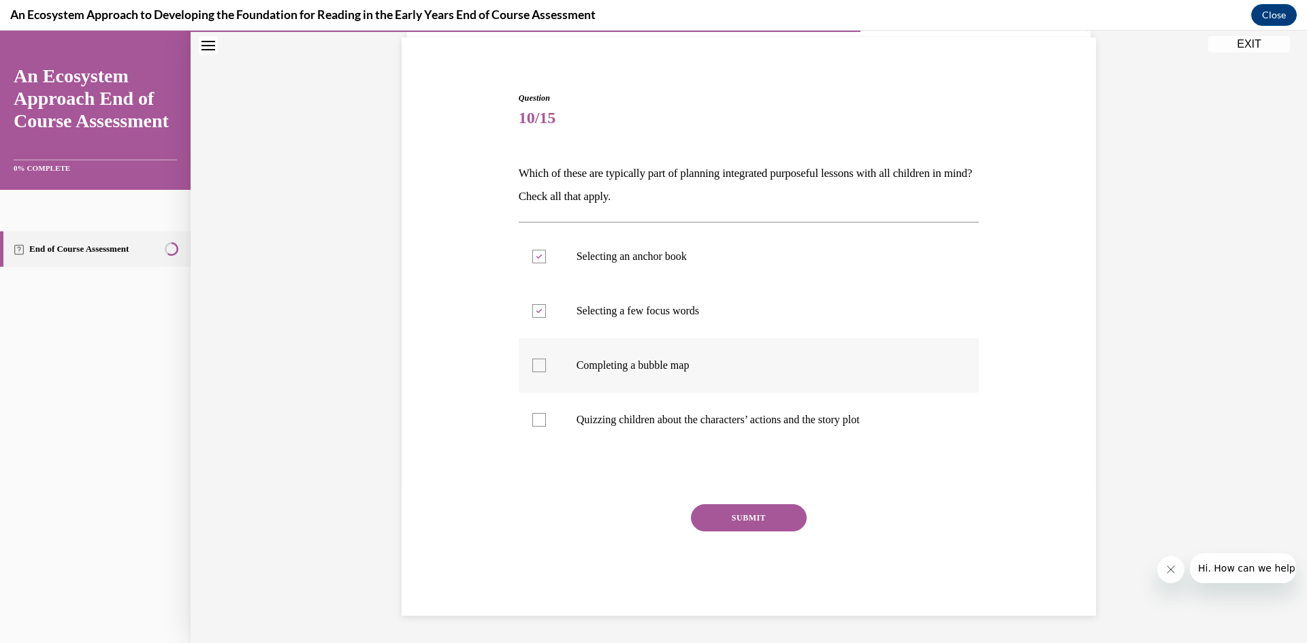
checkbox input "true"
click at [757, 529] on button "SUBMIT" at bounding box center [749, 517] width 116 height 27
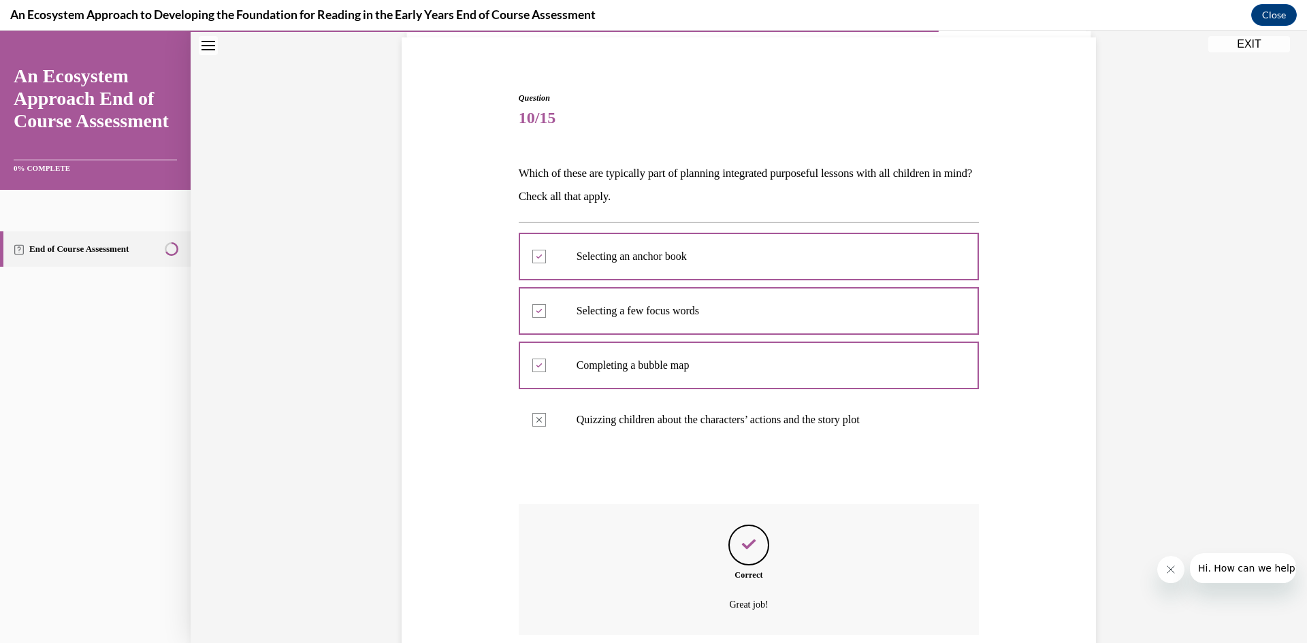
scroll to position [208, 0]
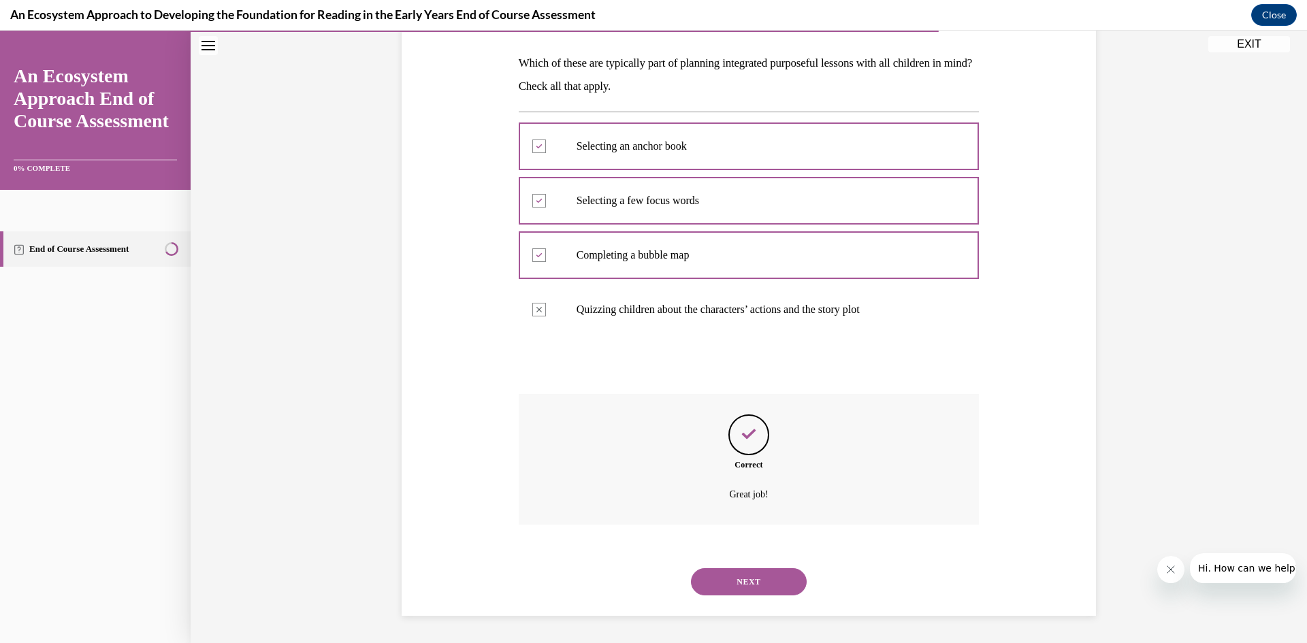
click at [771, 577] on button "NEXT" at bounding box center [749, 581] width 116 height 27
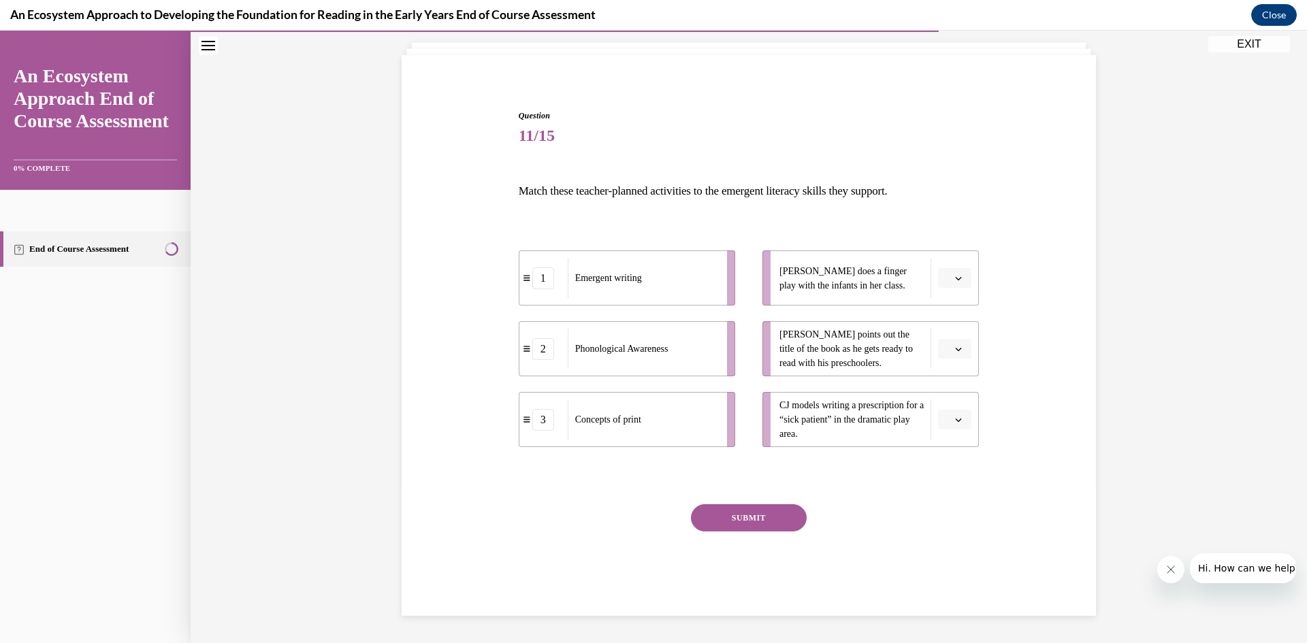
scroll to position [80, 0]
click at [1261, 46] on button "EXIT" at bounding box center [1249, 44] width 82 height 16
